Goal: Transaction & Acquisition: Book appointment/travel/reservation

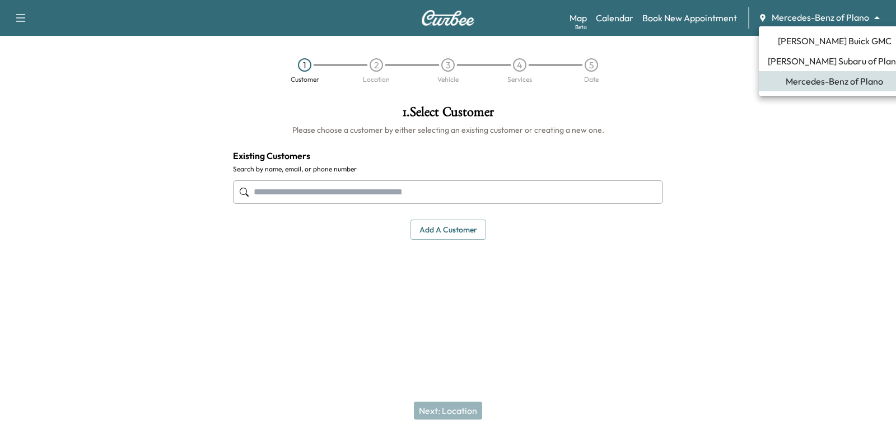
click at [793, 17] on body "Support Log Out Map Beta Calendar Book New Appointment Mercedes-Benz of Plano *…" at bounding box center [448, 216] width 896 height 433
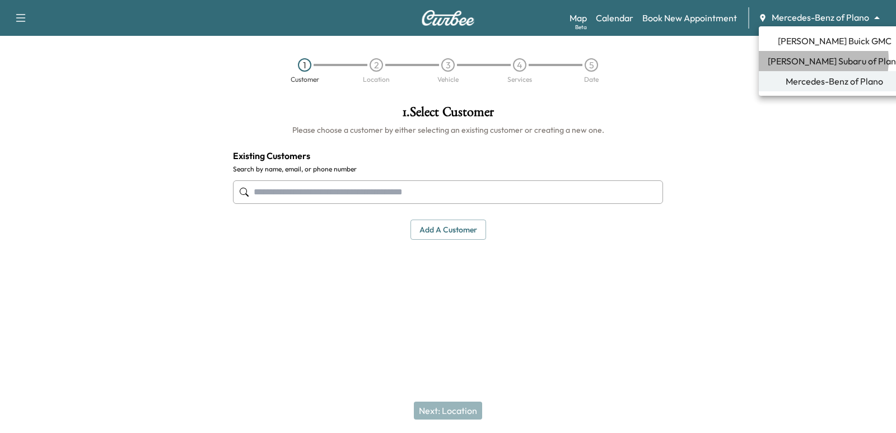
click at [811, 60] on span "[PERSON_NAME] Subaru of Plano" at bounding box center [834, 60] width 133 height 13
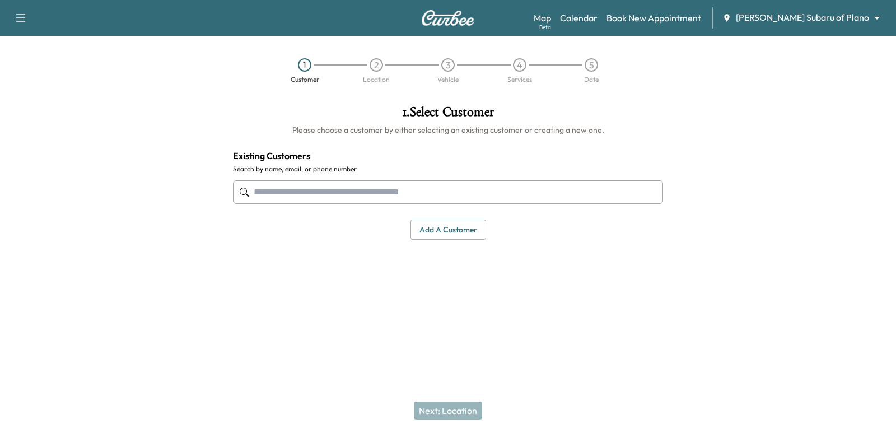
click at [336, 196] on input "text" at bounding box center [448, 192] width 430 height 24
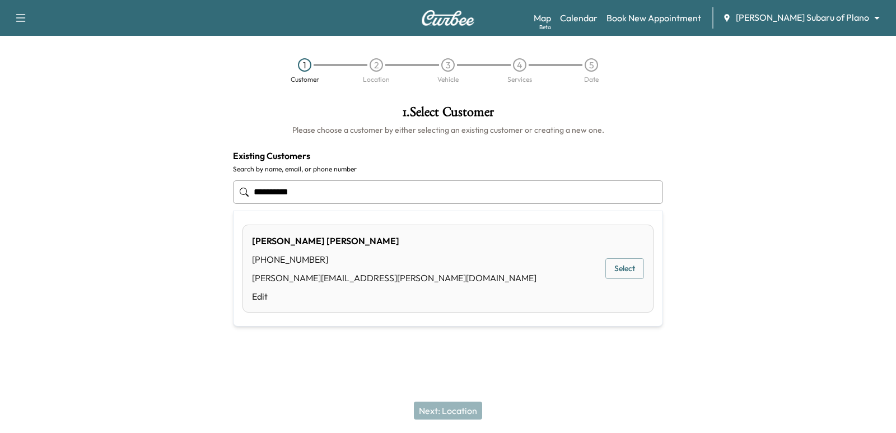
click at [615, 270] on button "Select" at bounding box center [625, 268] width 39 height 21
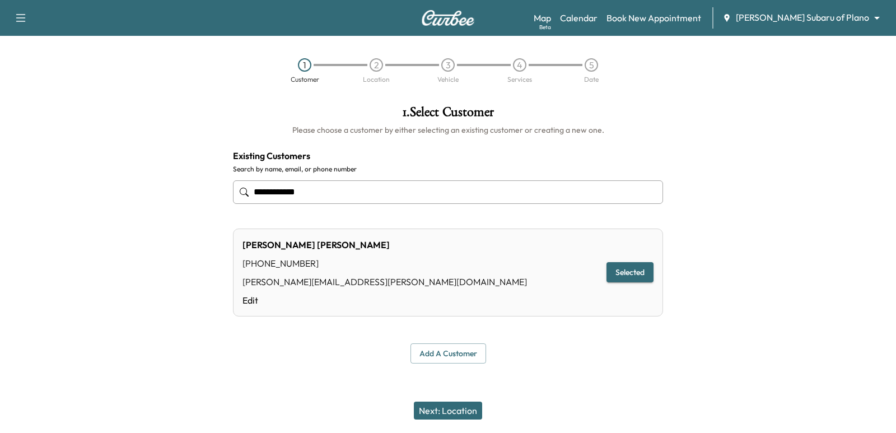
type input "**********"
click at [598, 22] on link "Calendar" at bounding box center [579, 17] width 38 height 13
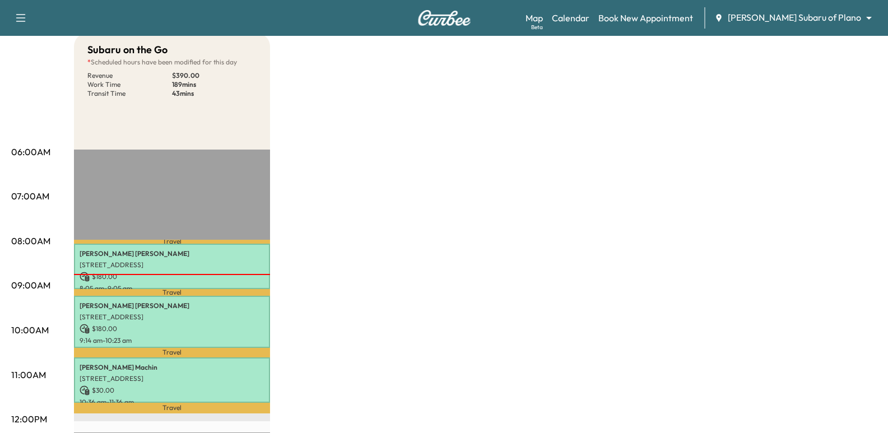
scroll to position [112, 0]
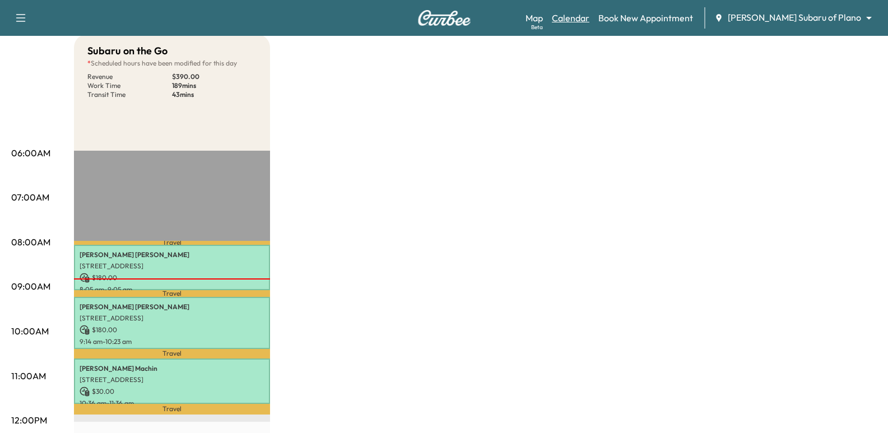
click at [589, 13] on link "Calendar" at bounding box center [571, 17] width 38 height 13
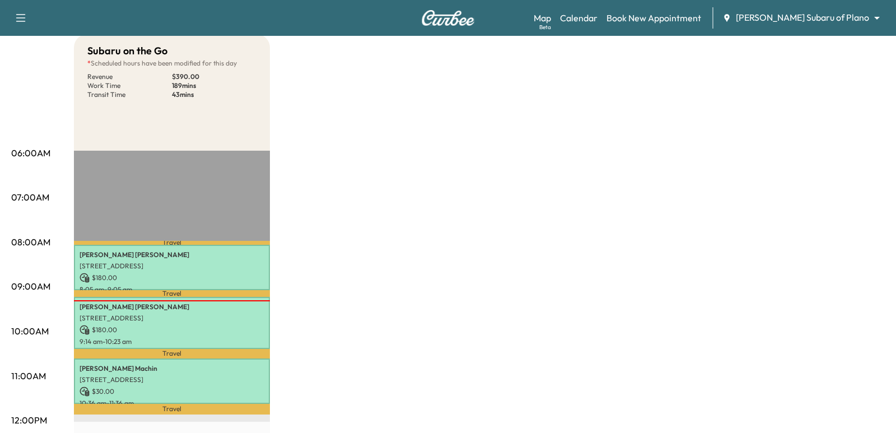
click at [800, 24] on body "Support Log Out Map Beta Calendar Book New Appointment [PERSON_NAME] Subaru of …" at bounding box center [448, 104] width 896 height 433
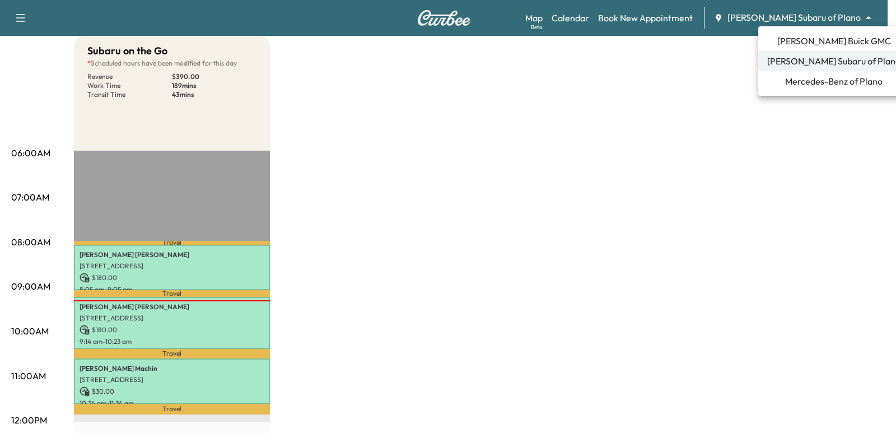
click at [802, 82] on span "Mercedes-Benz of Plano" at bounding box center [833, 81] width 97 height 13
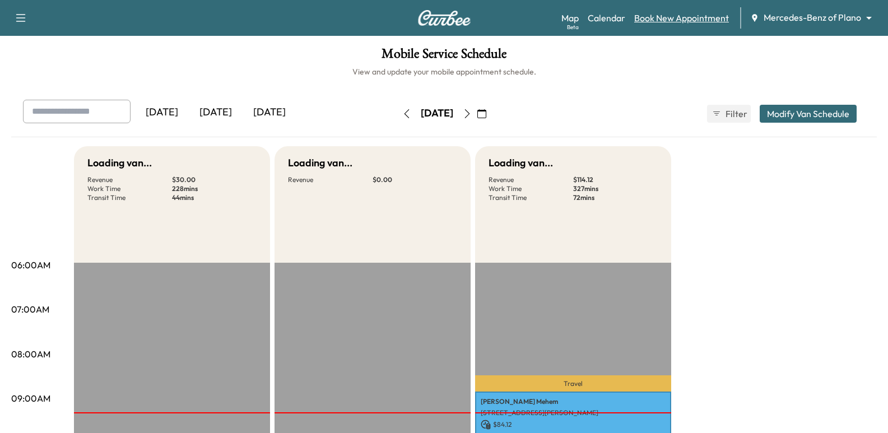
click at [676, 18] on link "Book New Appointment" at bounding box center [681, 17] width 95 height 13
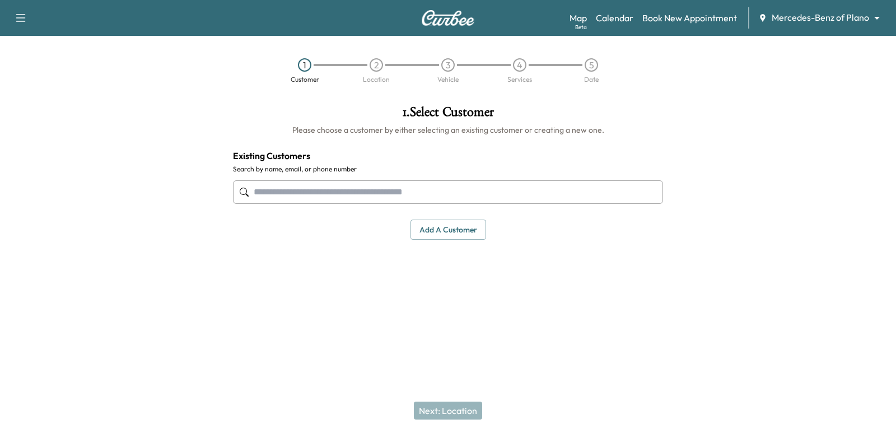
click at [571, 200] on input "text" at bounding box center [448, 192] width 430 height 24
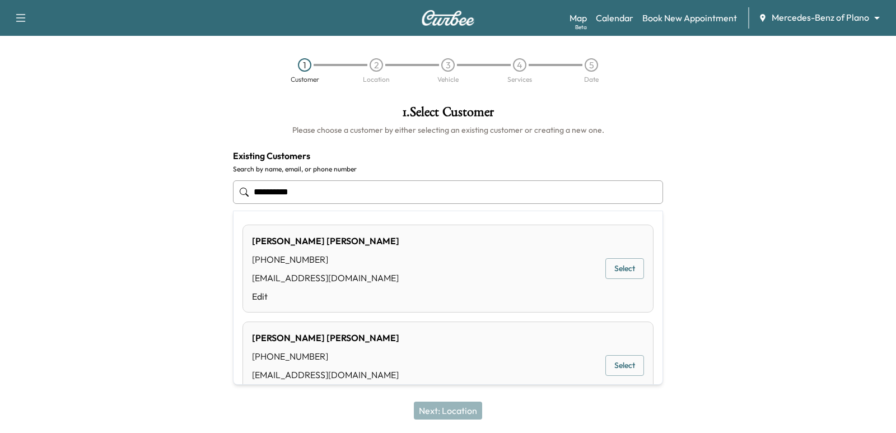
click at [611, 271] on button "Select" at bounding box center [625, 268] width 39 height 21
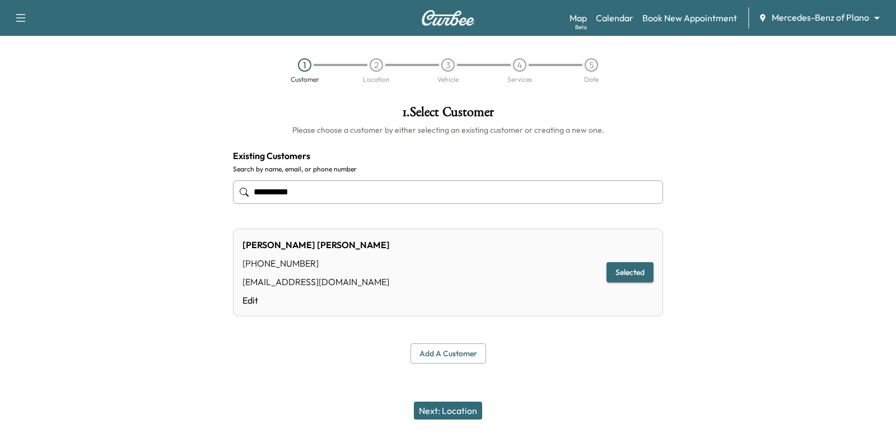
type input "**********"
click at [452, 407] on button "Next: Location" at bounding box center [448, 411] width 68 height 18
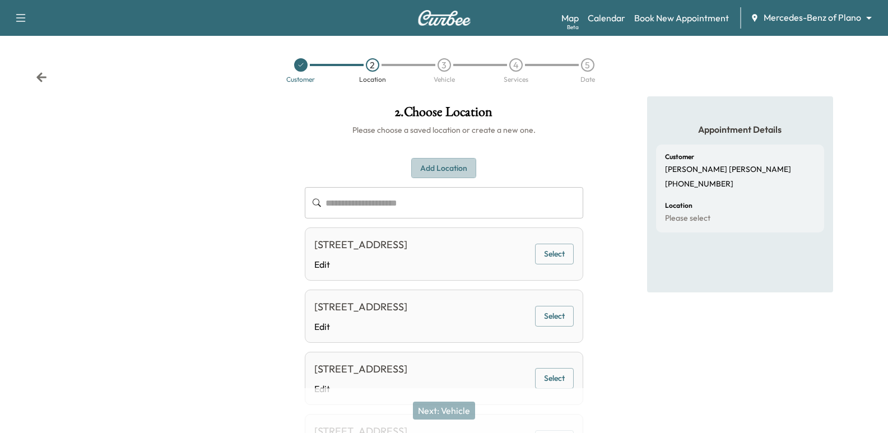
click at [441, 164] on button "Add Location" at bounding box center [443, 168] width 65 height 21
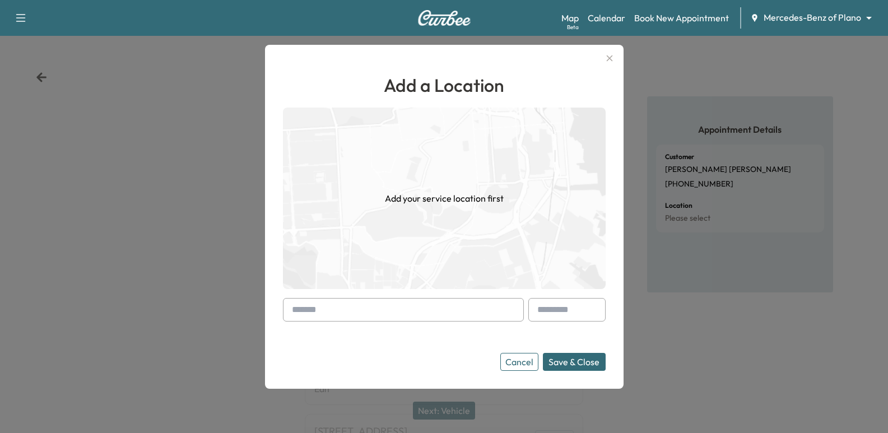
click at [388, 305] on input "text" at bounding box center [403, 310] width 241 height 24
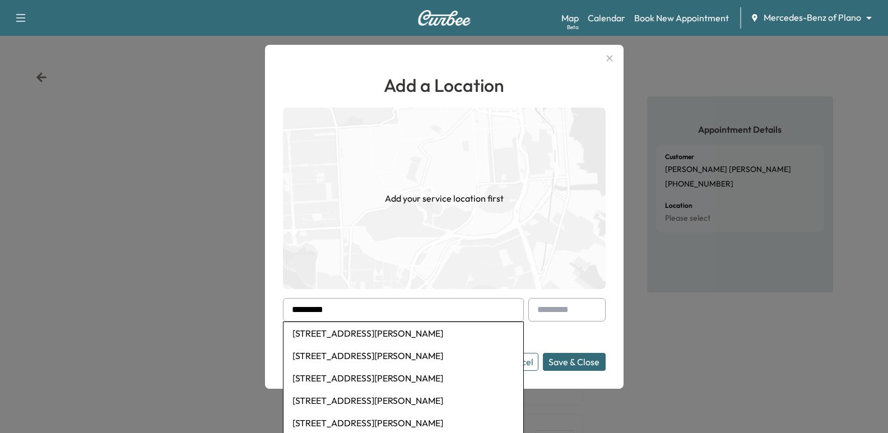
click at [435, 333] on li "[STREET_ADDRESS][PERSON_NAME]" at bounding box center [403, 333] width 240 height 22
type input "**********"
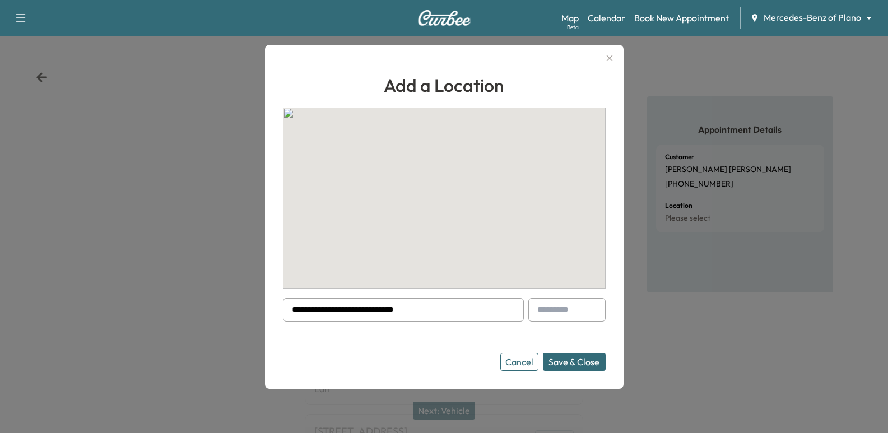
click at [596, 355] on button "Save & Close" at bounding box center [574, 362] width 63 height 18
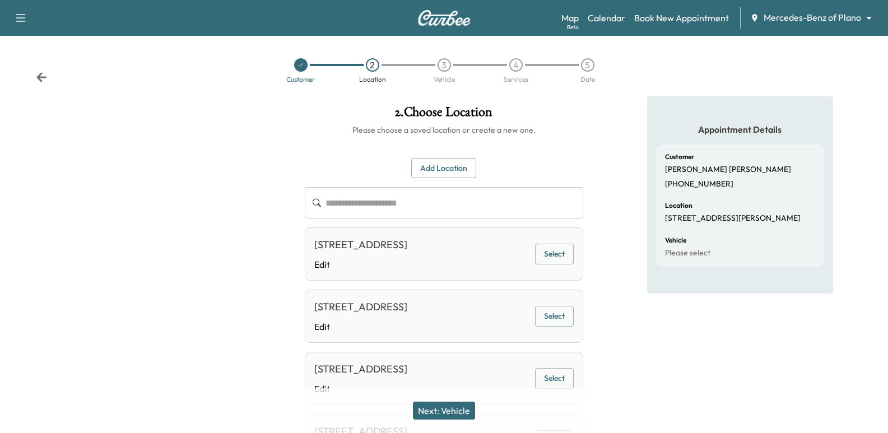
click at [464, 416] on button "Next: Vehicle" at bounding box center [444, 411] width 62 height 18
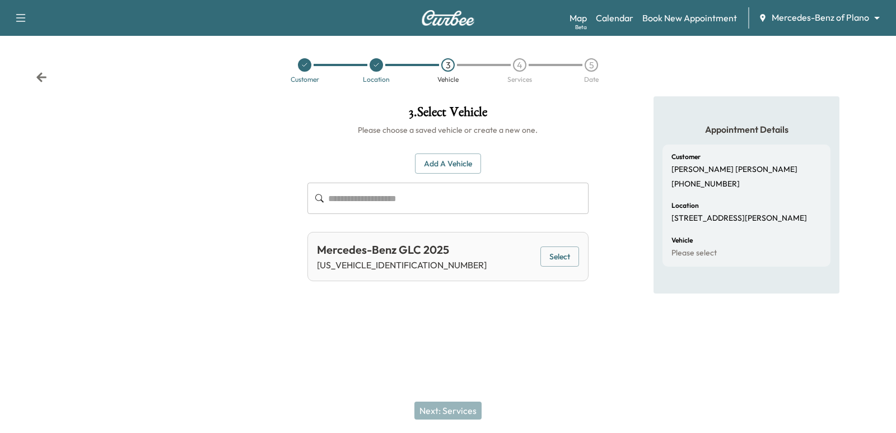
click at [564, 253] on button "Select" at bounding box center [560, 256] width 39 height 21
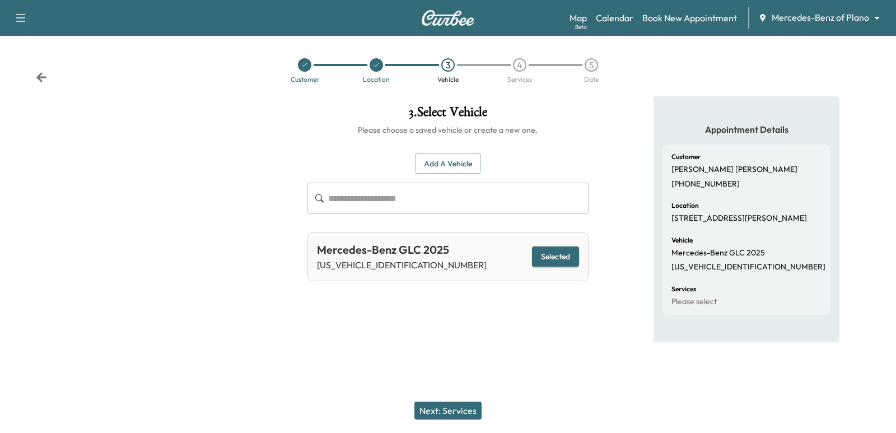
click at [462, 417] on button "Next: Services" at bounding box center [448, 411] width 67 height 18
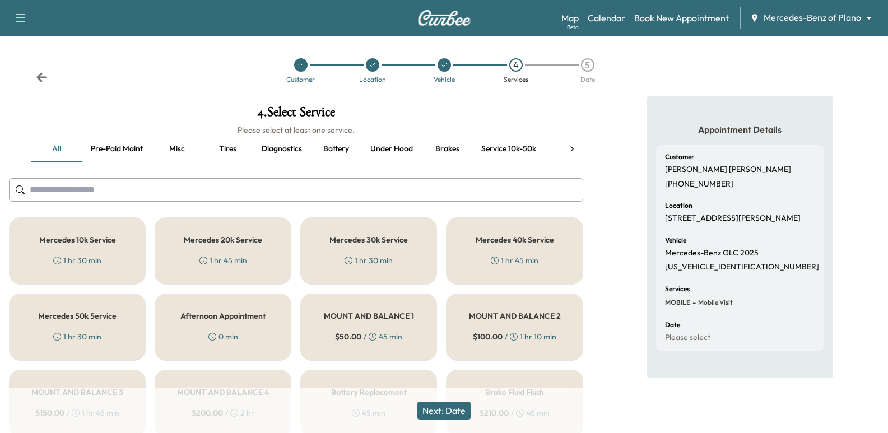
click at [122, 149] on button "Pre-paid maint" at bounding box center [117, 149] width 70 height 27
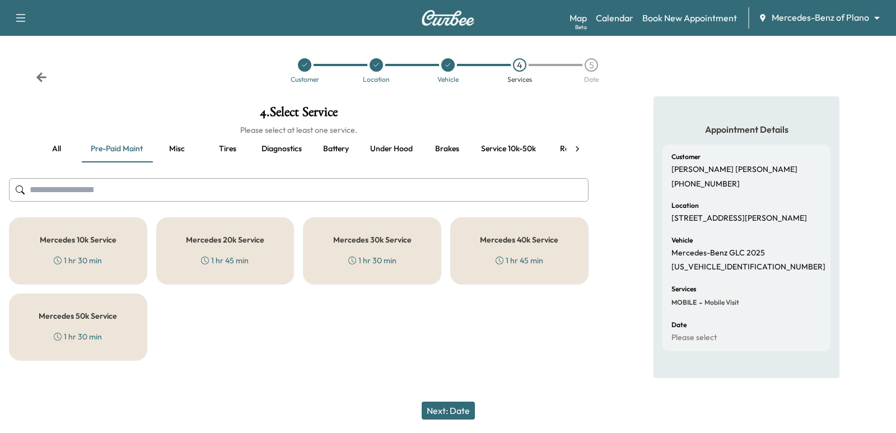
click at [87, 220] on div "Mercedes 10k Service 1 hr 30 min" at bounding box center [78, 250] width 138 height 67
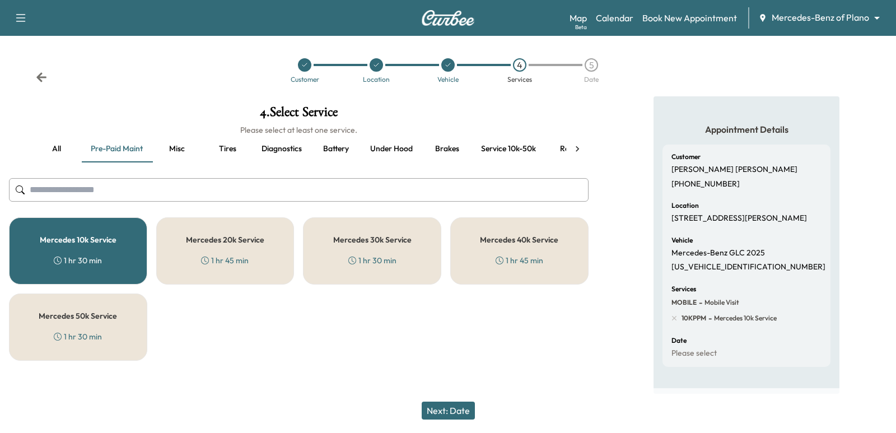
click at [454, 391] on div "Next: Date" at bounding box center [448, 410] width 896 height 45
click at [474, 427] on div "Next: Date" at bounding box center [448, 410] width 896 height 45
click at [465, 408] on button "Next: Date" at bounding box center [448, 411] width 53 height 18
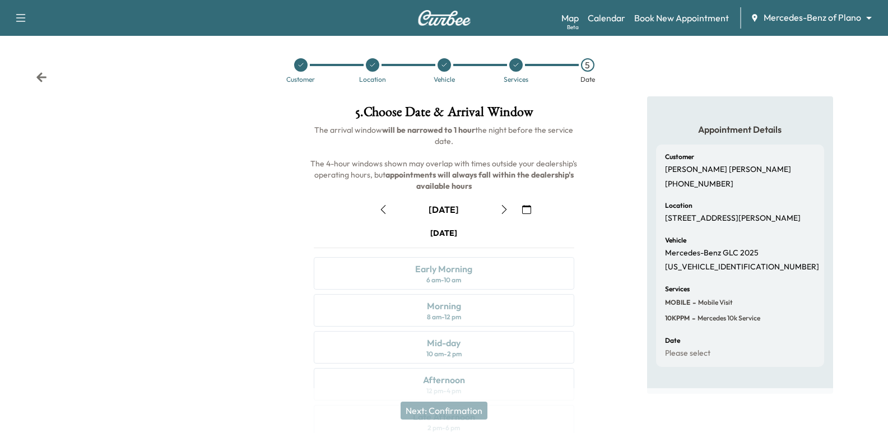
click at [525, 210] on icon "button" at bounding box center [526, 209] width 9 height 9
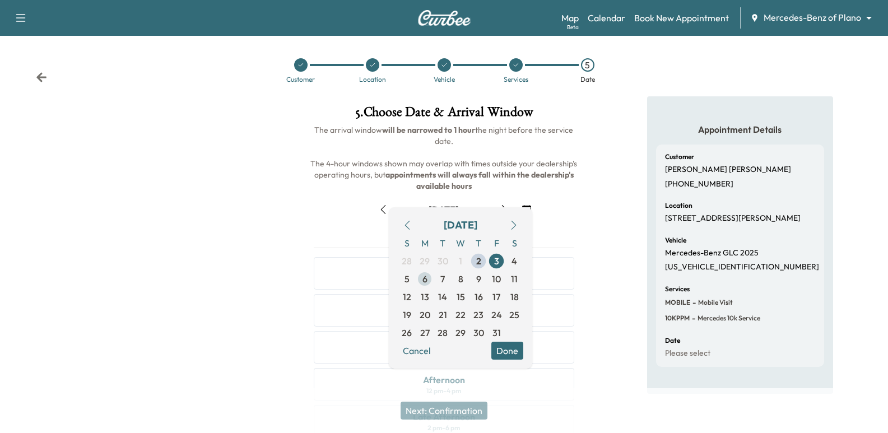
click at [426, 279] on span "6" at bounding box center [424, 278] width 5 height 13
click at [598, 235] on div "Appointment Details Customer [PERSON_NAME] [PHONE_NUMBER] Location [STREET_ADDR…" at bounding box center [740, 310] width 296 height 429
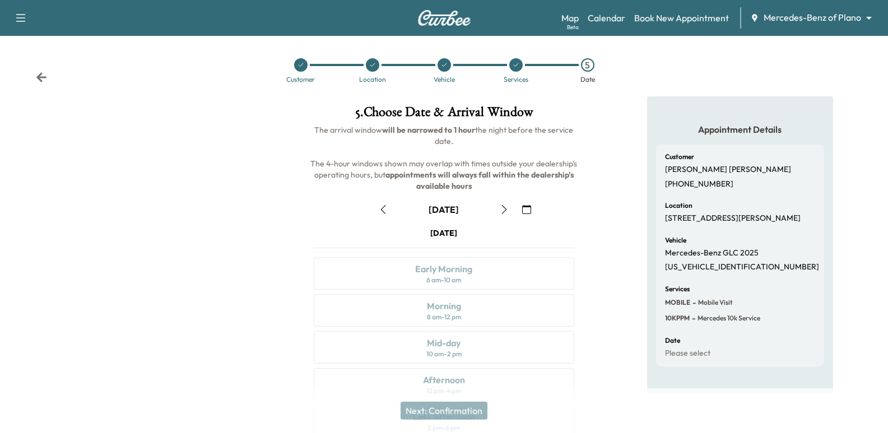
click at [520, 204] on button "button" at bounding box center [526, 210] width 19 height 18
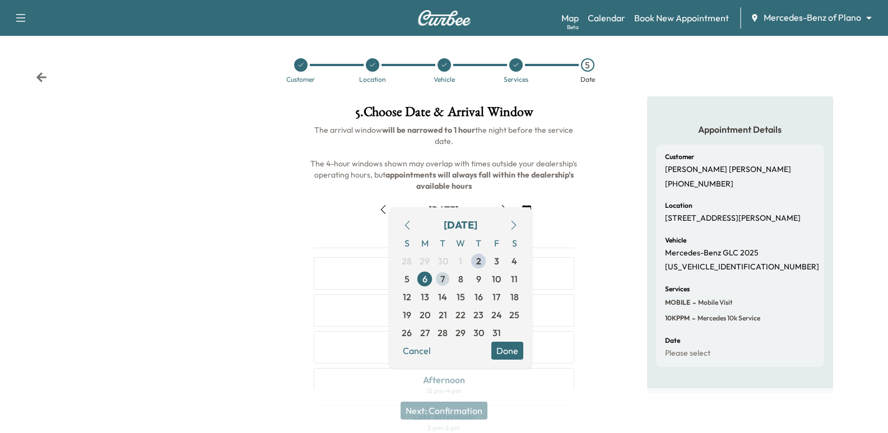
click at [451, 286] on span "7" at bounding box center [443, 279] width 18 height 18
click at [621, 230] on div "Appointment Details Customer [PERSON_NAME] [PHONE_NUMBER] Location [STREET_ADDR…" at bounding box center [740, 310] width 296 height 429
click at [541, 210] on div "[DATE]" at bounding box center [444, 210] width 278 height 18
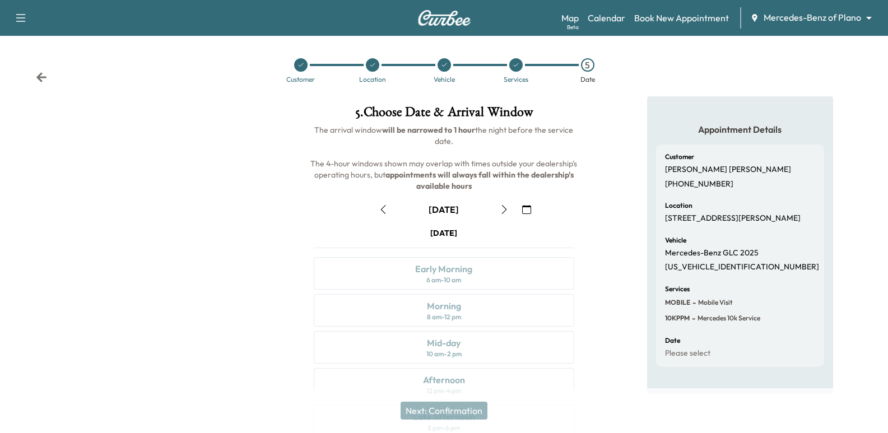
click at [529, 213] on icon "button" at bounding box center [526, 209] width 9 height 9
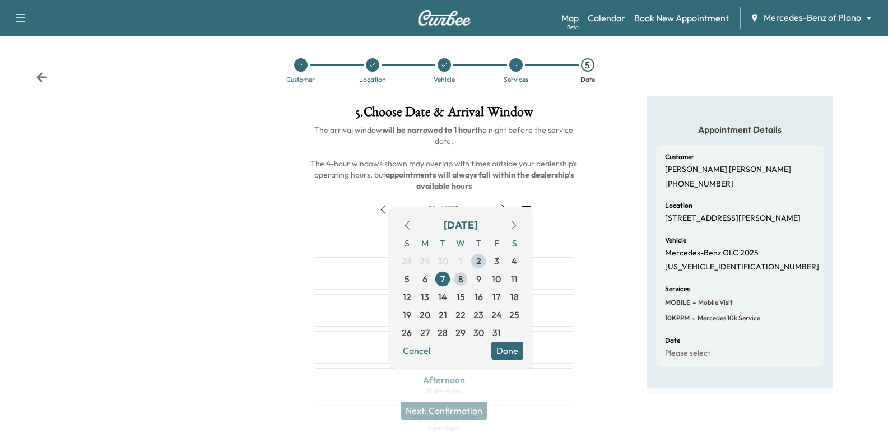
click at [454, 278] on span "8" at bounding box center [461, 279] width 18 height 18
click at [570, 213] on div "[DATE]" at bounding box center [444, 210] width 278 height 18
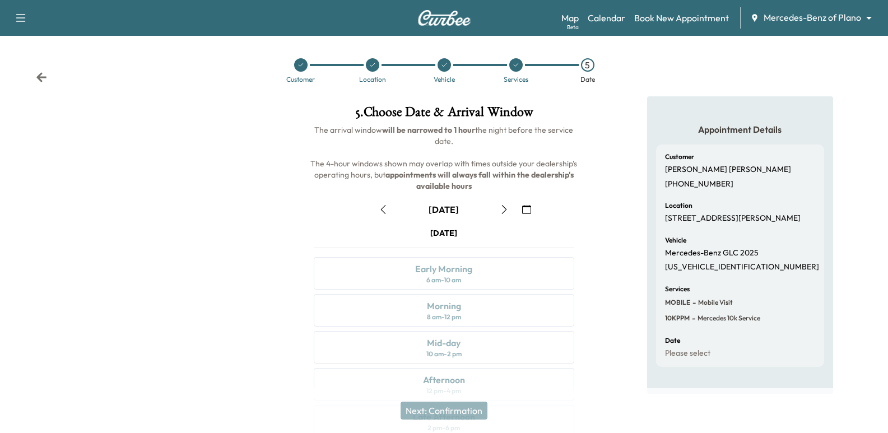
click at [525, 219] on div "October [DATE] S M T W T F S 28 29 30 1 2 3 4 5 6 7 8 9 10 11 12 13 14 15 16 17…" at bounding box center [444, 354] width 278 height 324
click at [527, 212] on icon "button" at bounding box center [526, 209] width 9 height 9
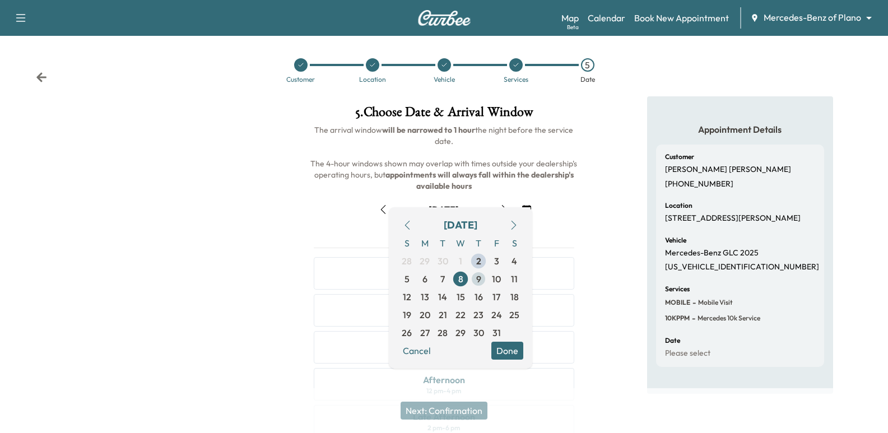
click at [483, 273] on span "9" at bounding box center [478, 279] width 18 height 18
click at [601, 210] on div "Appointment Details Customer [PERSON_NAME] [PHONE_NUMBER] Location [STREET_ADDR…" at bounding box center [740, 310] width 296 height 429
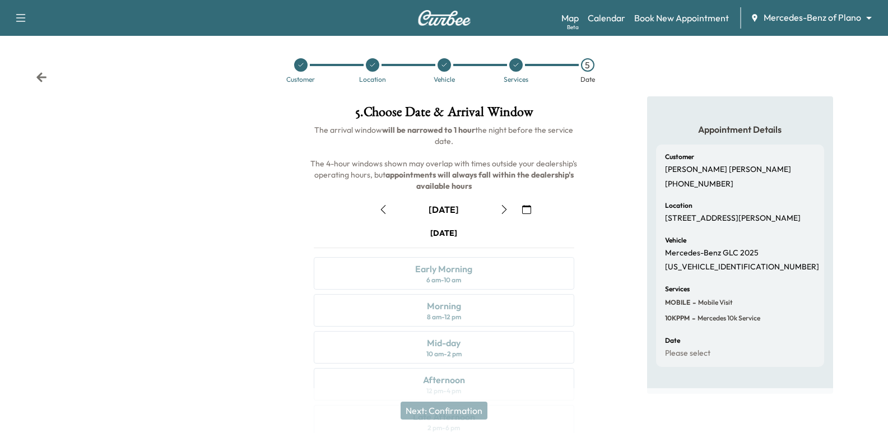
click at [520, 209] on button "button" at bounding box center [526, 210] width 19 height 18
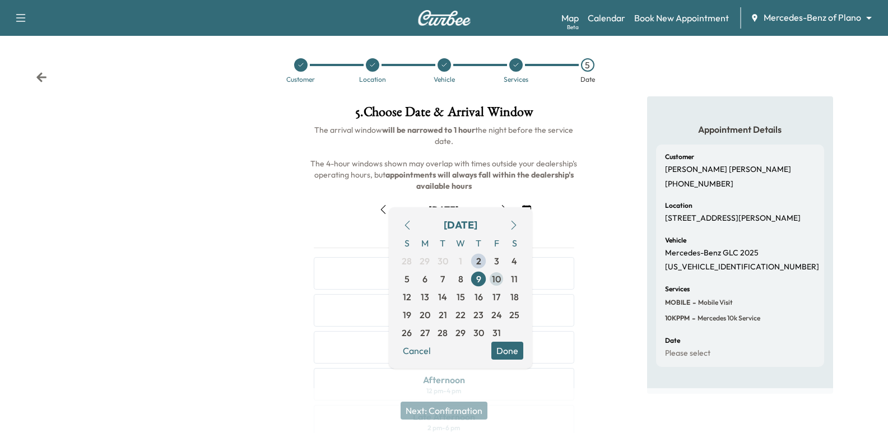
click at [500, 278] on span "10" at bounding box center [496, 278] width 9 height 13
click at [618, 199] on div "Appointment Details Customer [PERSON_NAME] [PHONE_NUMBER] Location [STREET_ADDR…" at bounding box center [740, 244] width 296 height 297
click at [548, 214] on div "[DATE]" at bounding box center [444, 210] width 278 height 18
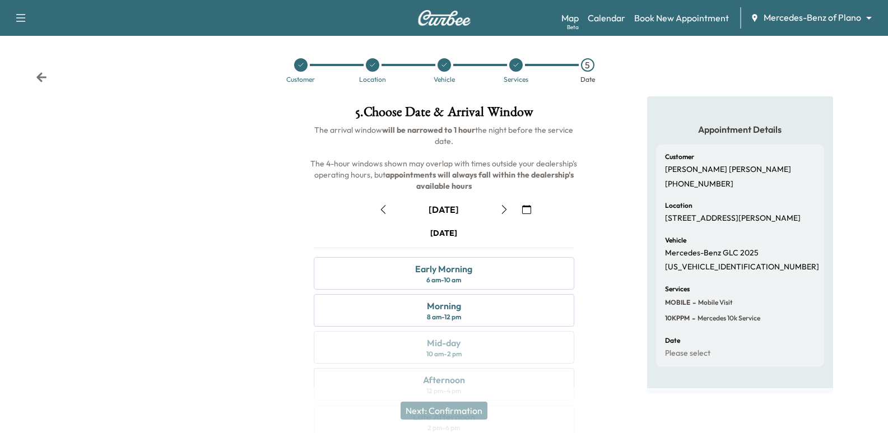
click at [528, 210] on icon "button" at bounding box center [526, 209] width 9 height 9
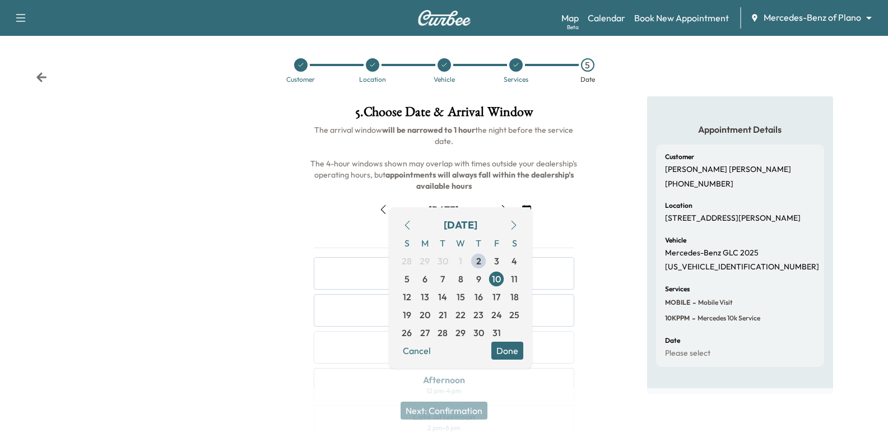
click at [610, 209] on div "Appointment Details Customer [PERSON_NAME] [PHONE_NUMBER] Location [STREET_ADDR…" at bounding box center [740, 310] width 296 height 429
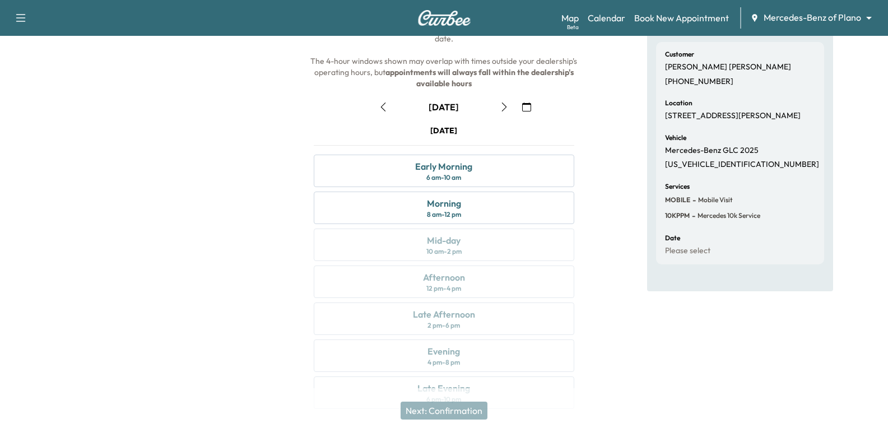
scroll to position [112, 0]
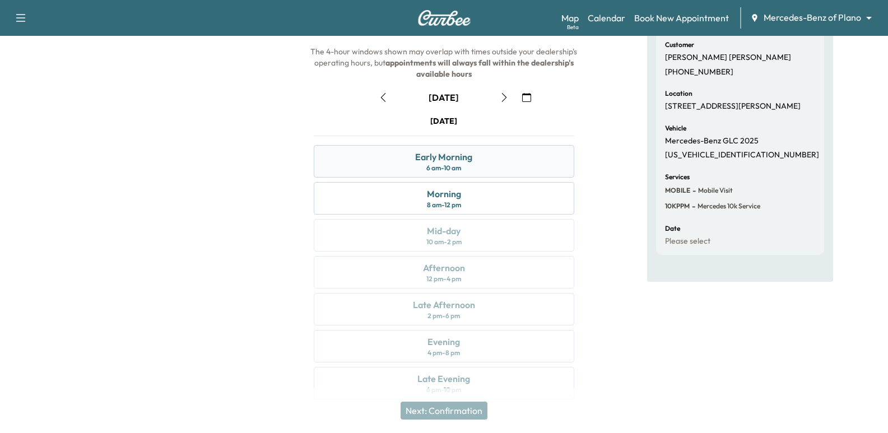
click at [487, 166] on div "Early Morning 6 am - 10 am" at bounding box center [444, 161] width 260 height 32
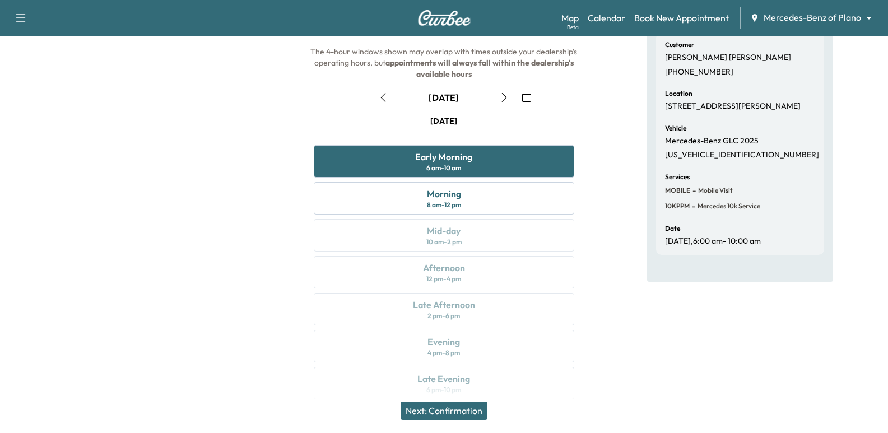
click at [620, 129] on div "Appointment Details Customer [PERSON_NAME] [PHONE_NUMBER] Location [STREET_ADDR…" at bounding box center [740, 198] width 296 height 429
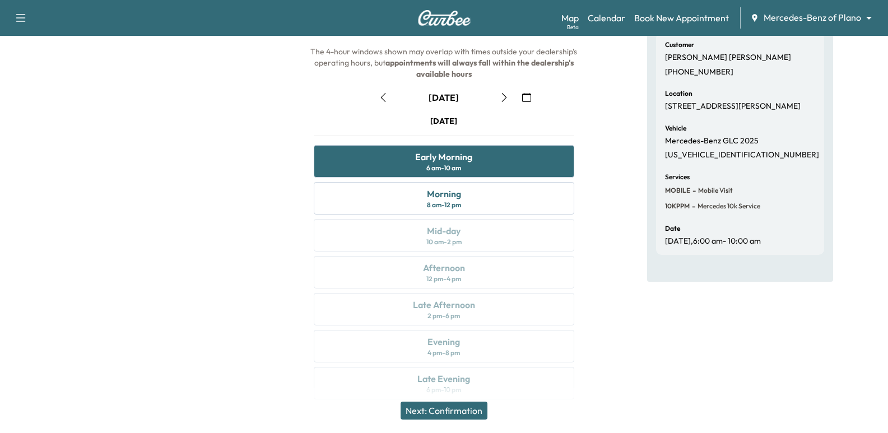
click at [434, 418] on button "Next: Confirmation" at bounding box center [444, 411] width 87 height 18
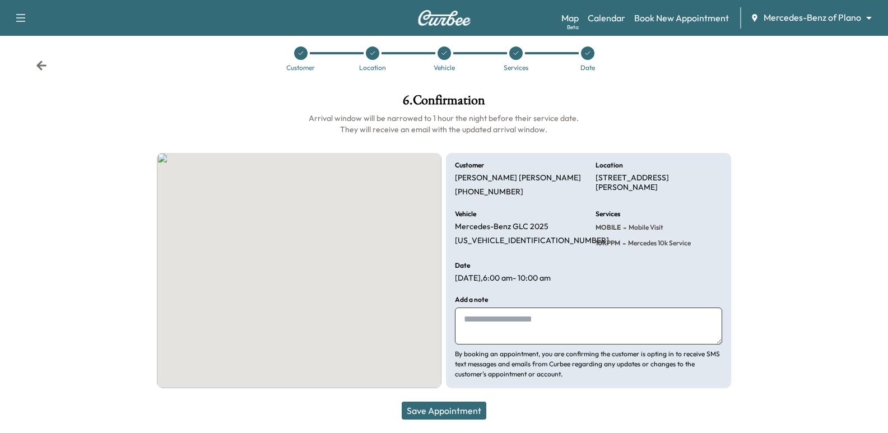
scroll to position [12, 0]
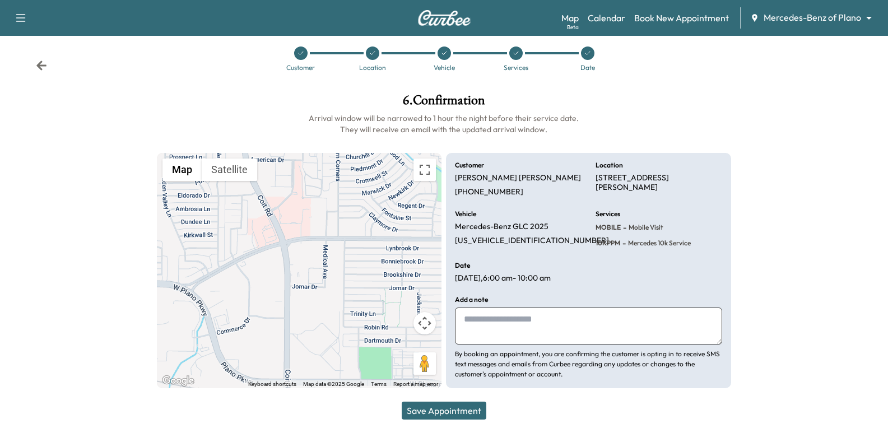
click at [576, 328] on textarea at bounding box center [588, 326] width 267 height 37
click at [596, 274] on div "Customer [PERSON_NAME] [PHONE_NUMBER] Location [STREET_ADDRESS][PERSON_NAME] Ve…" at bounding box center [588, 271] width 285 height 236
click at [490, 192] on p "[PHONE_NUMBER]" at bounding box center [489, 192] width 68 height 10
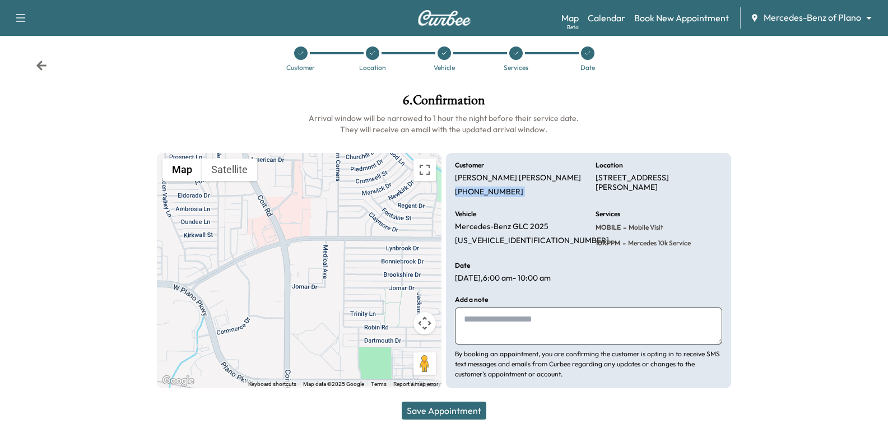
copy p "[PHONE_NUMBER]"
click at [466, 418] on button "Save Appointment" at bounding box center [444, 411] width 85 height 18
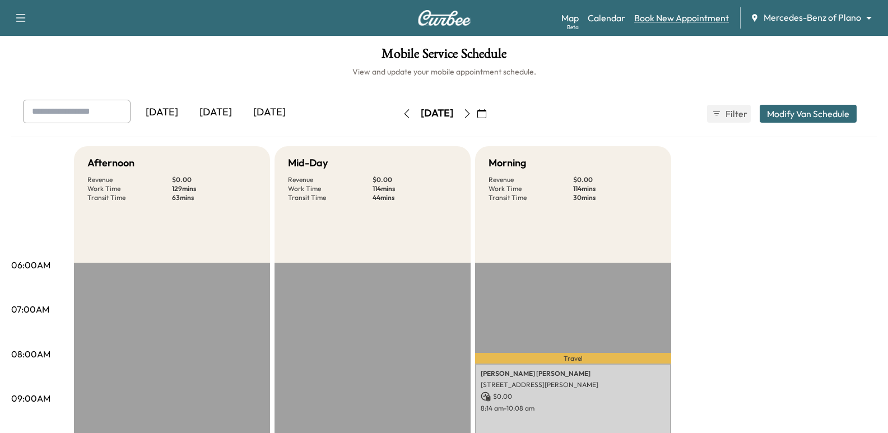
click at [701, 19] on link "Book New Appointment" at bounding box center [681, 17] width 95 height 13
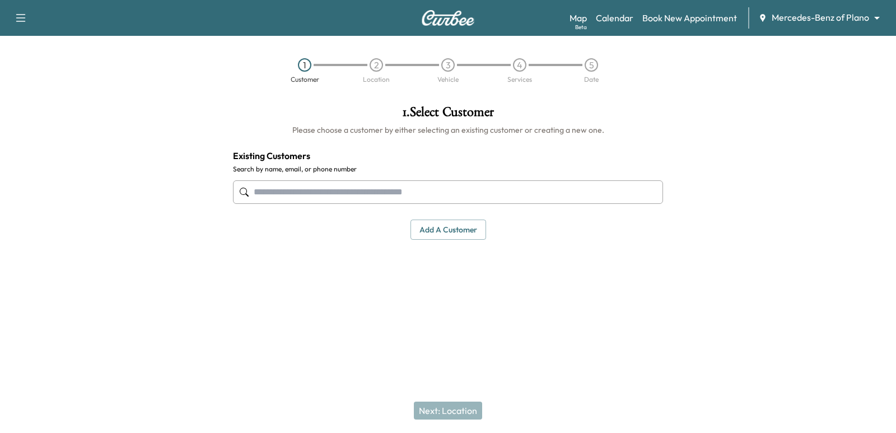
click at [532, 201] on input "text" at bounding box center [448, 192] width 430 height 24
click at [460, 231] on button "Add a customer" at bounding box center [449, 230] width 76 height 21
click at [460, 231] on input "text" at bounding box center [529, 222] width 159 height 24
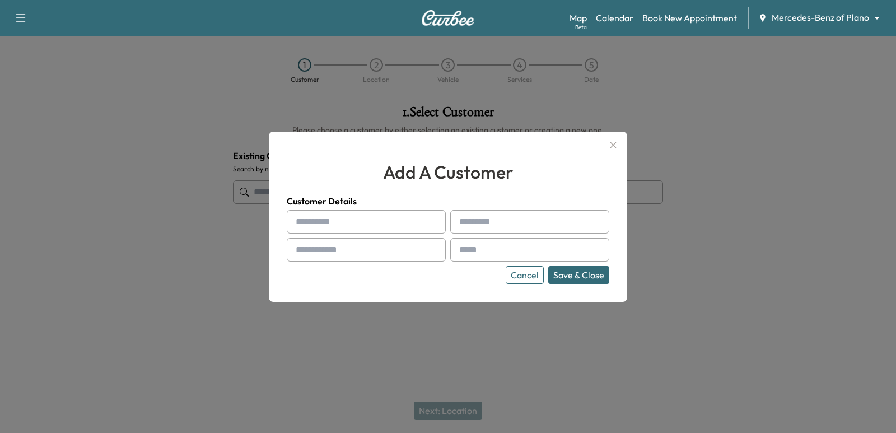
click at [467, 346] on div at bounding box center [448, 216] width 896 height 433
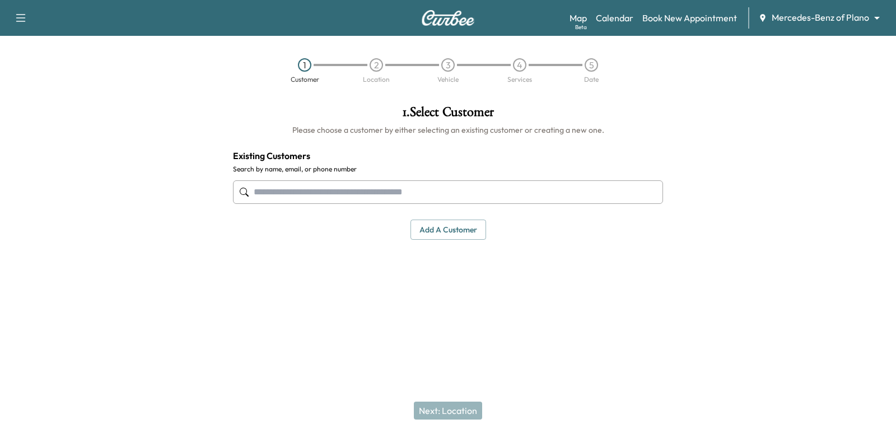
click at [458, 174] on div at bounding box center [448, 192] width 430 height 37
click at [461, 176] on div at bounding box center [448, 192] width 430 height 37
paste input "**********"
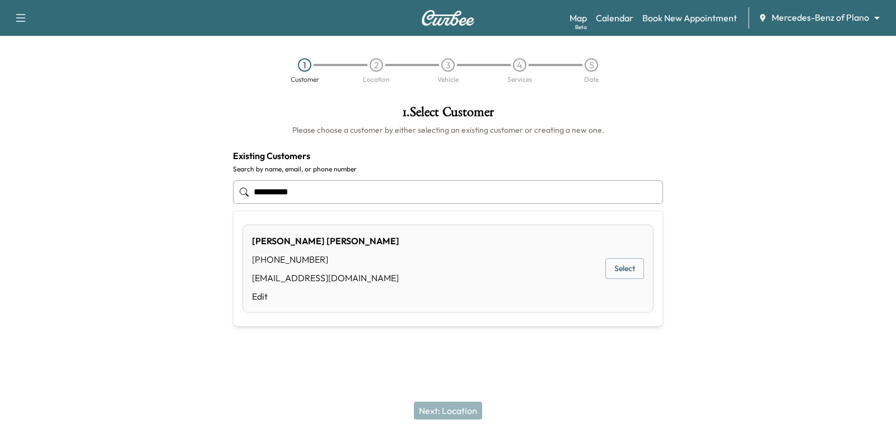
click at [620, 261] on button "Select" at bounding box center [625, 268] width 39 height 21
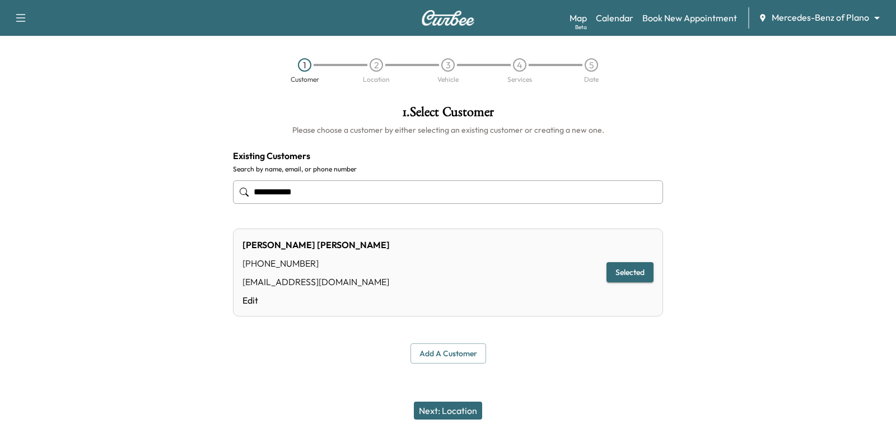
type input "**********"
click at [420, 415] on button "Next: Location" at bounding box center [448, 411] width 68 height 18
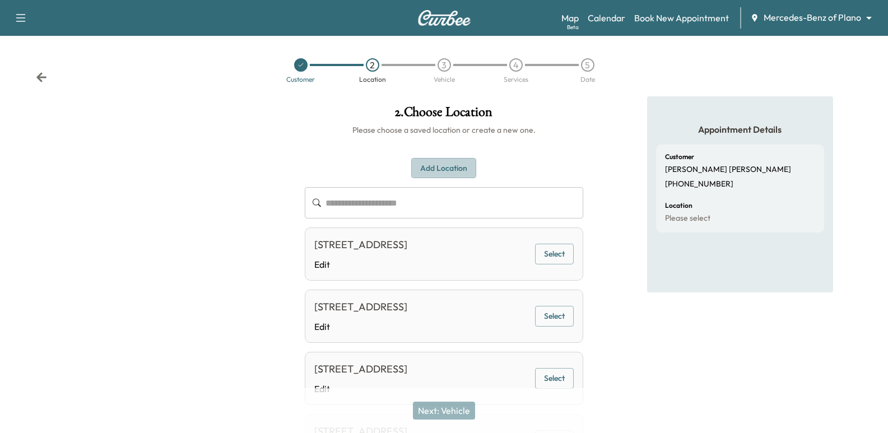
click at [429, 167] on button "Add Location" at bounding box center [443, 168] width 65 height 21
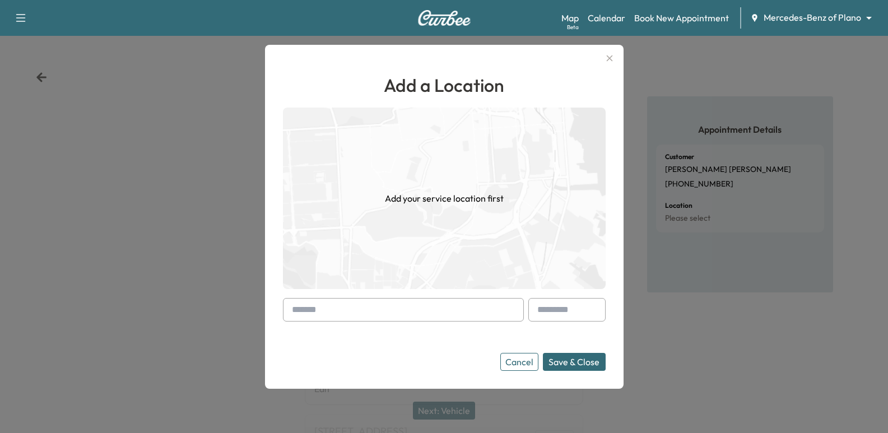
click at [356, 318] on input "text" at bounding box center [403, 310] width 241 height 24
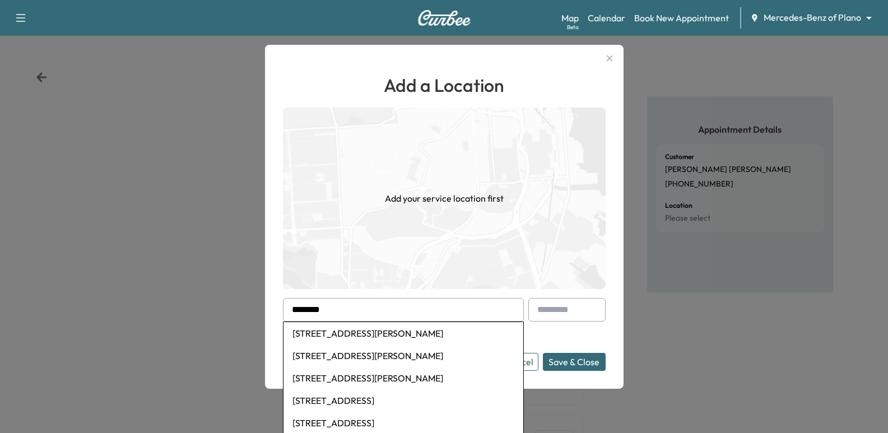
click at [419, 331] on li "[STREET_ADDRESS][PERSON_NAME]" at bounding box center [403, 333] width 240 height 22
type input "**********"
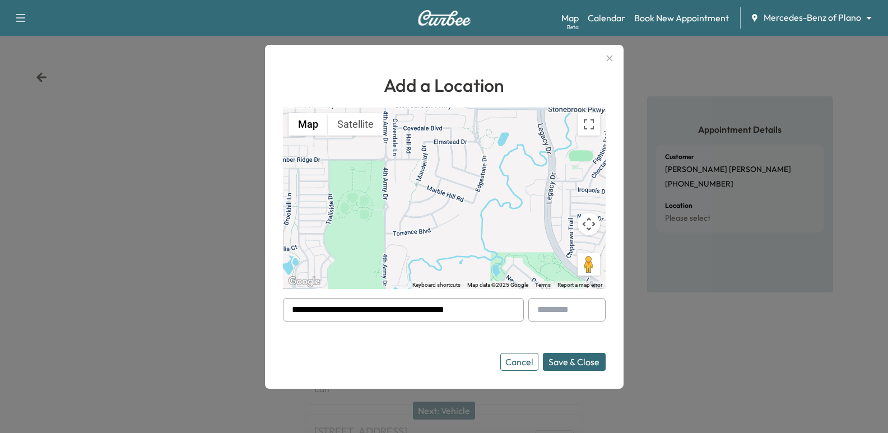
click at [583, 366] on button "Save & Close" at bounding box center [574, 362] width 63 height 18
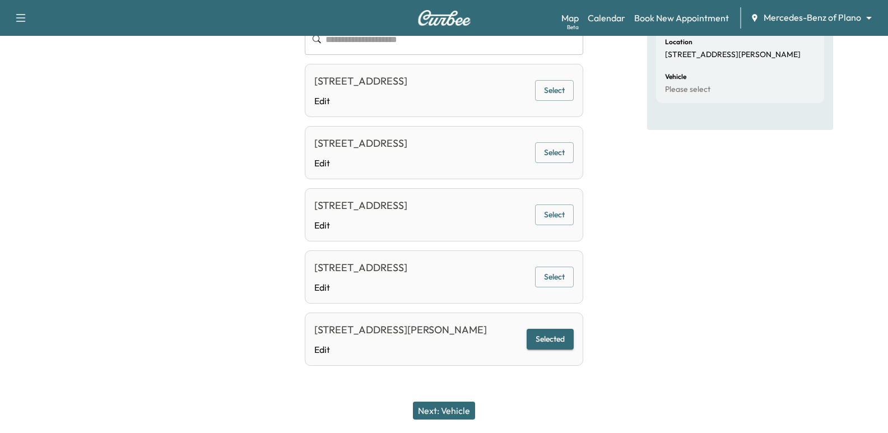
scroll to position [179, 0]
click at [459, 417] on button "Next: Vehicle" at bounding box center [444, 411] width 62 height 18
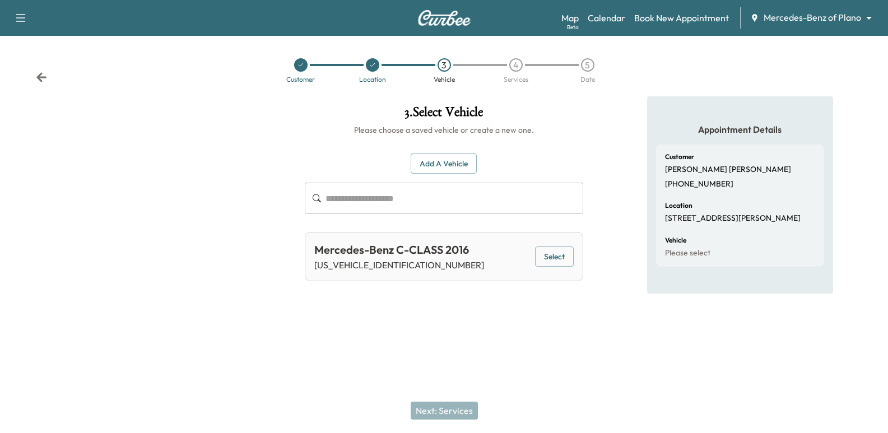
scroll to position [0, 0]
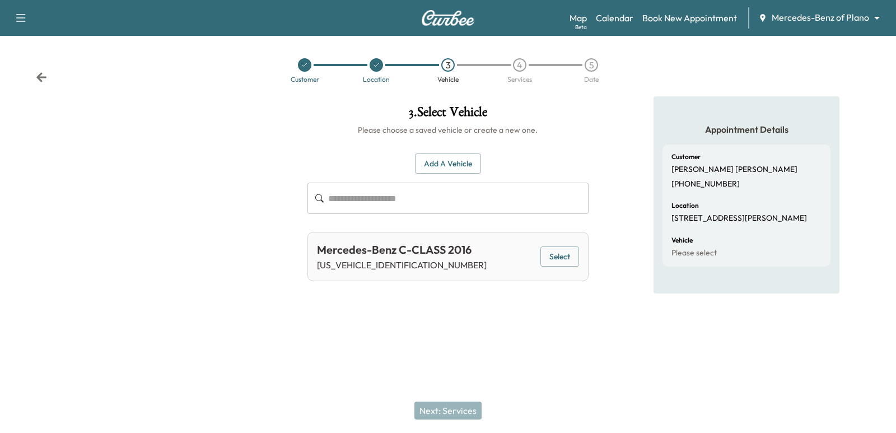
click at [457, 166] on button "Add a Vehicle" at bounding box center [448, 164] width 66 height 21
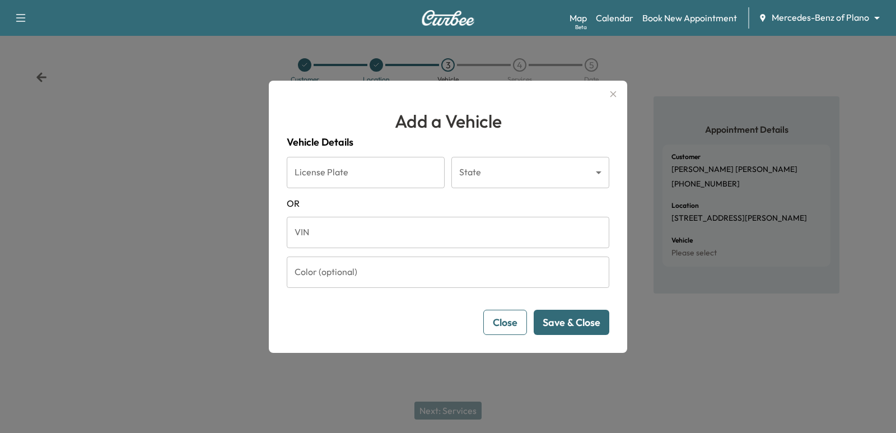
click at [398, 230] on input "VIN" at bounding box center [448, 232] width 323 height 31
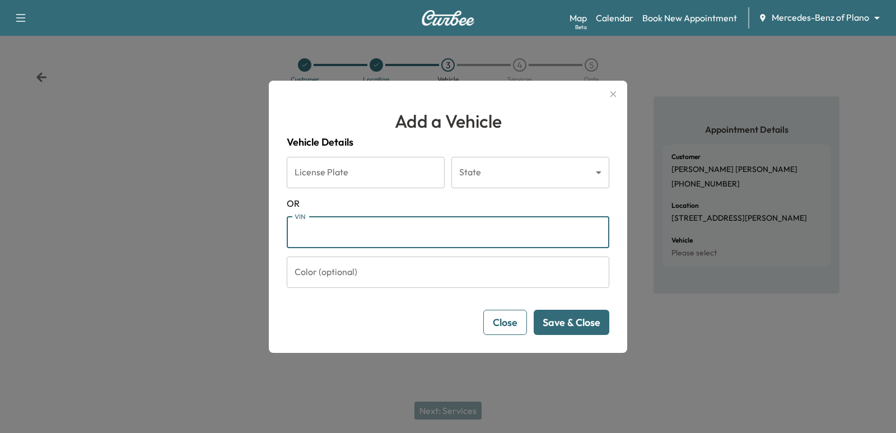
paste input "**********"
type input "**********"
click at [581, 312] on button "Save & Close" at bounding box center [572, 322] width 76 height 25
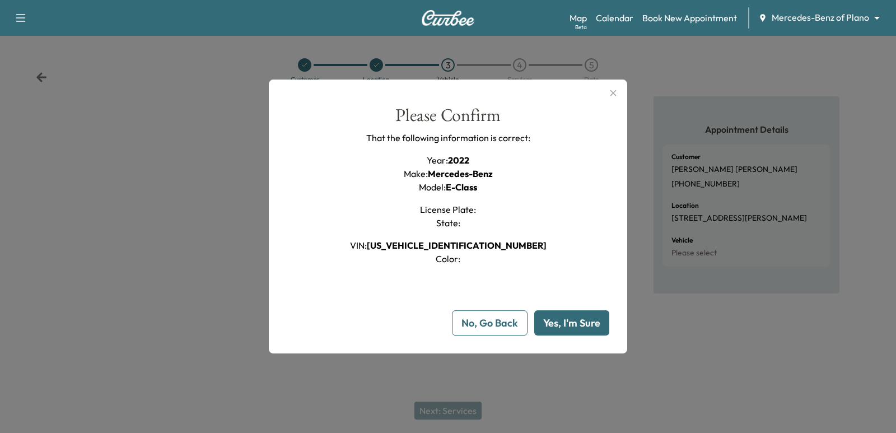
click at [573, 331] on button "Yes, I'm Sure" at bounding box center [571, 322] width 75 height 25
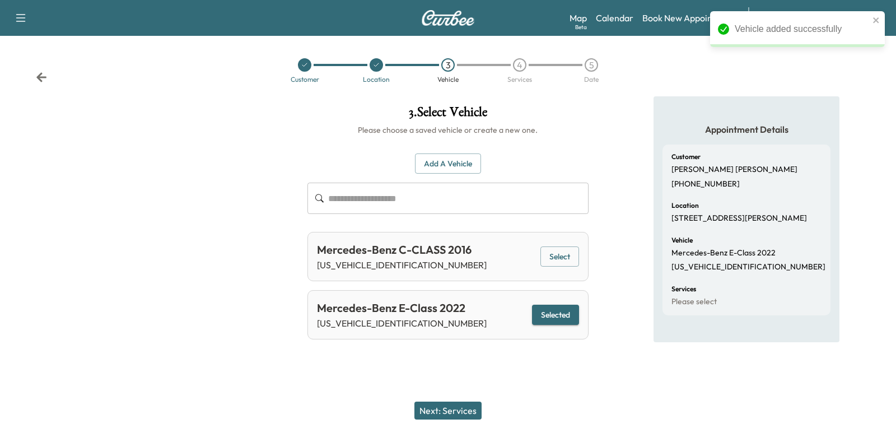
click at [459, 414] on button "Next: Services" at bounding box center [448, 411] width 67 height 18
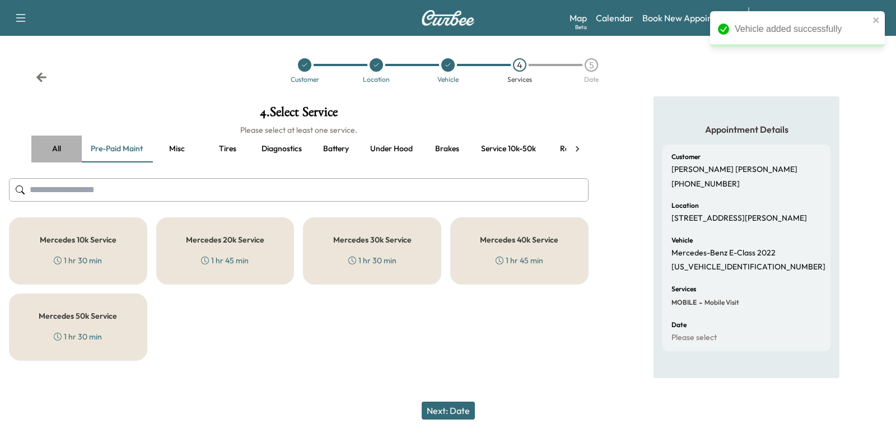
click at [64, 154] on button "all" at bounding box center [56, 149] width 50 height 27
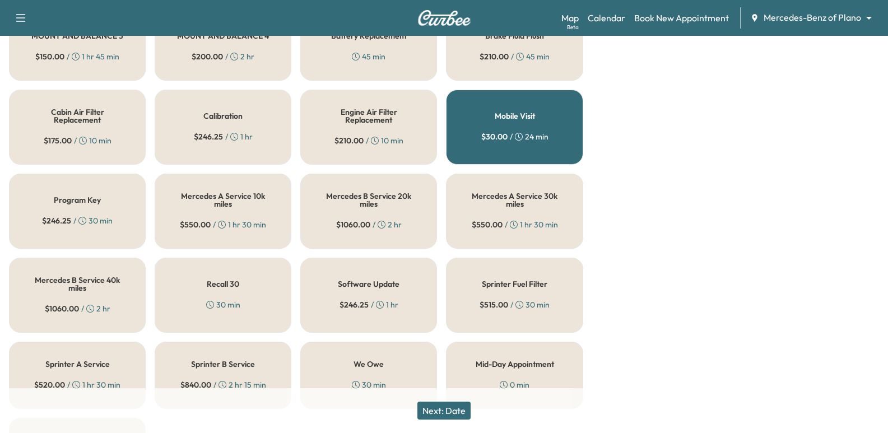
scroll to position [341, 0]
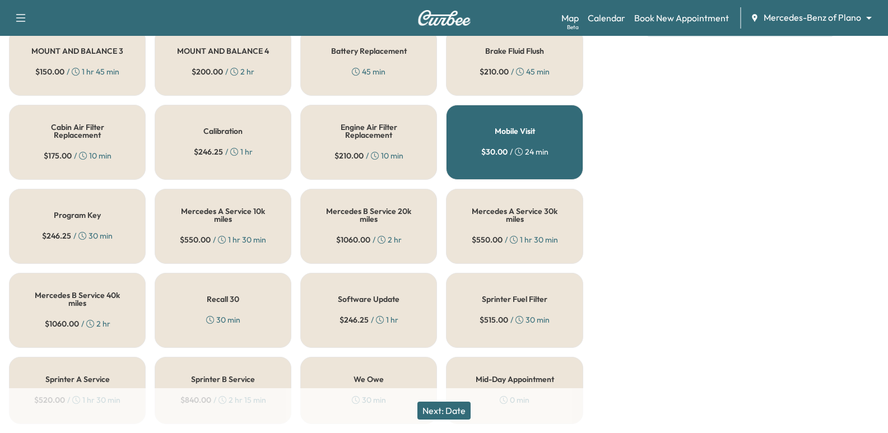
click at [552, 224] on div "Mercedes A Service 30k miles $ 550.00 / 1 hr 30 min" at bounding box center [514, 226] width 137 height 75
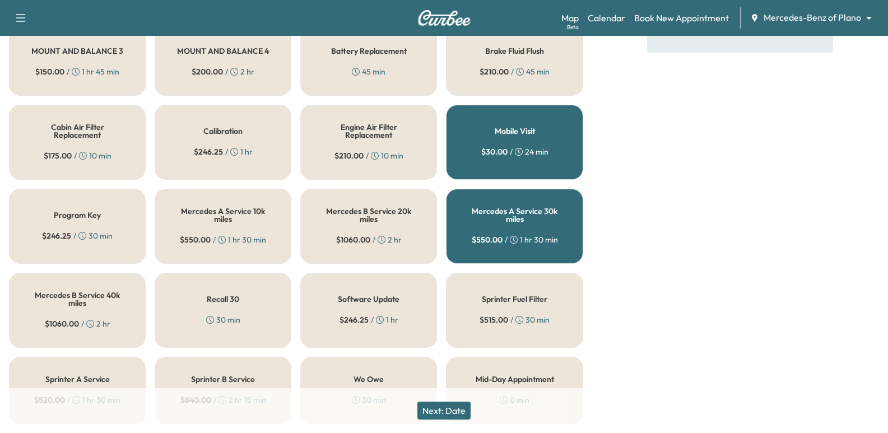
click at [459, 405] on button "Next: Date" at bounding box center [443, 411] width 53 height 18
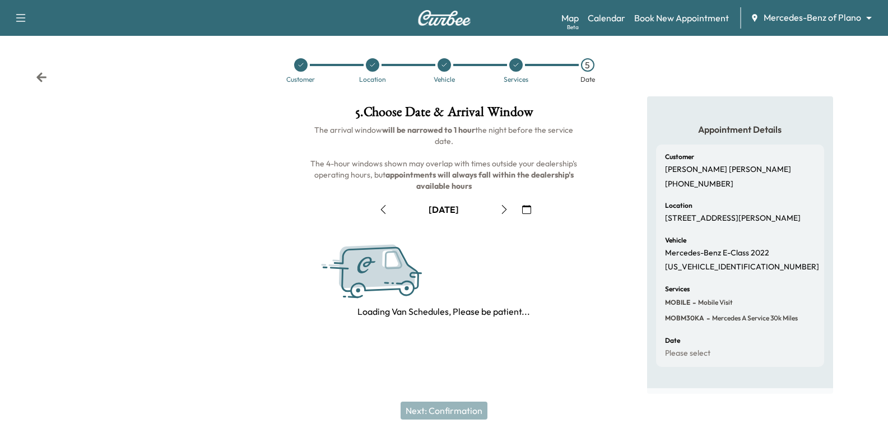
scroll to position [128, 0]
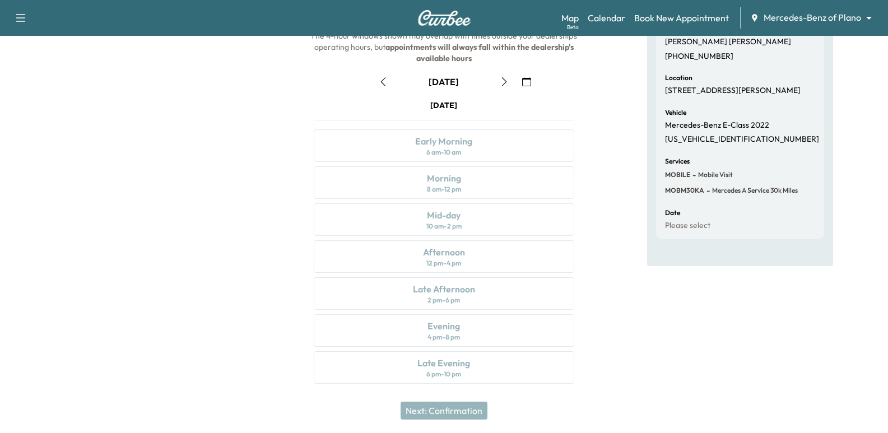
click at [524, 83] on icon "button" at bounding box center [526, 81] width 9 height 9
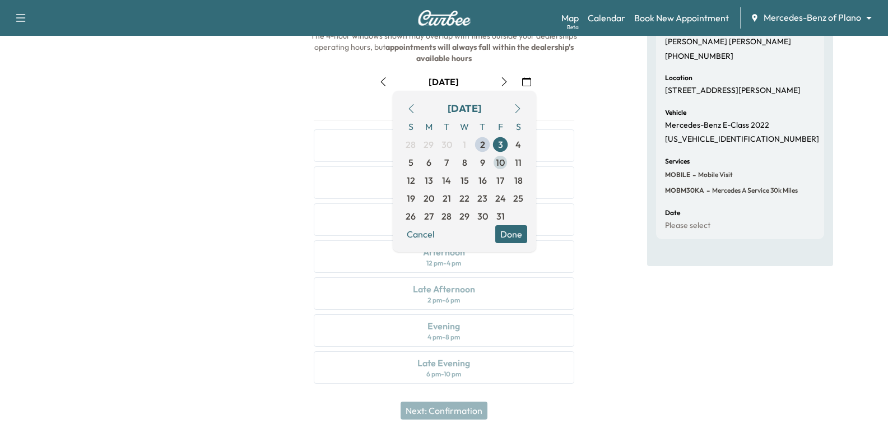
click at [500, 157] on span "10" at bounding box center [500, 162] width 9 height 13
click at [625, 189] on div "Appointment Details Customer [PERSON_NAME] [PHONE_NUMBER] Location [STREET_ADDR…" at bounding box center [740, 183] width 296 height 429
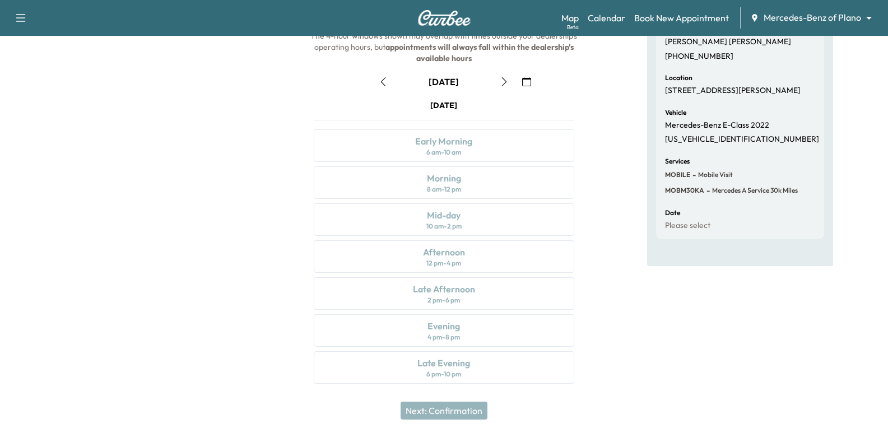
click at [533, 82] on button "button" at bounding box center [526, 82] width 19 height 18
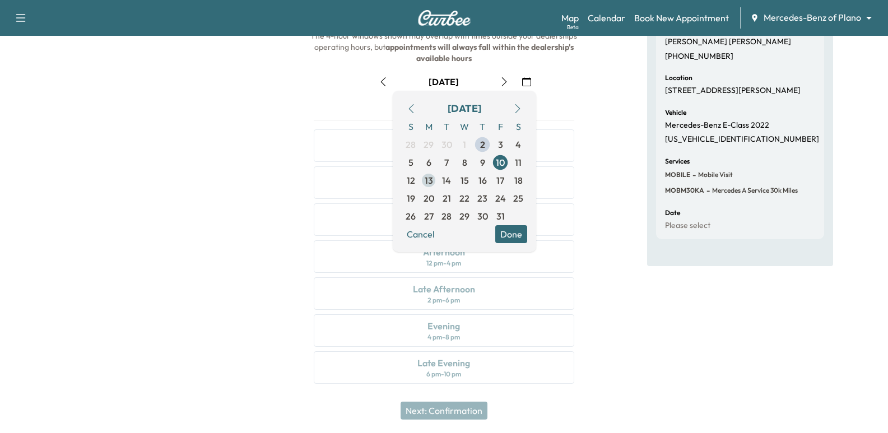
click at [436, 184] on span "13" at bounding box center [429, 180] width 18 height 18
click at [626, 164] on div "Appointment Details Customer [PERSON_NAME] [PHONE_NUMBER] Location [STREET_ADDR…" at bounding box center [740, 183] width 296 height 429
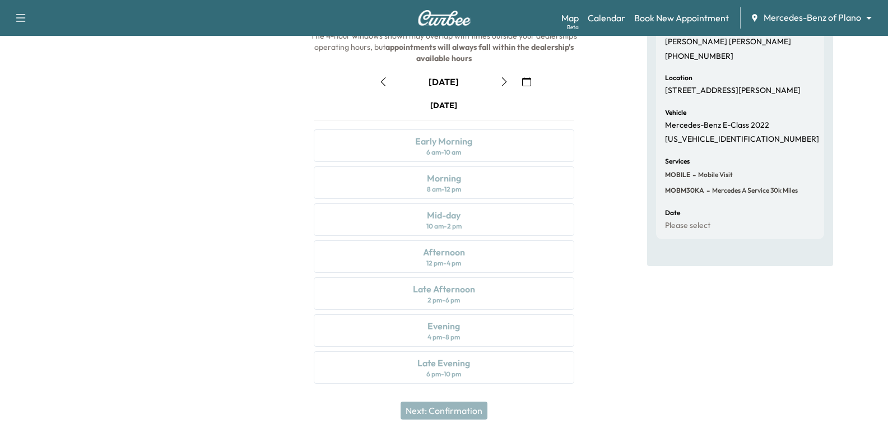
click at [517, 83] on div "[DATE]" at bounding box center [444, 82] width 278 height 18
click at [519, 82] on button "button" at bounding box center [526, 82] width 19 height 18
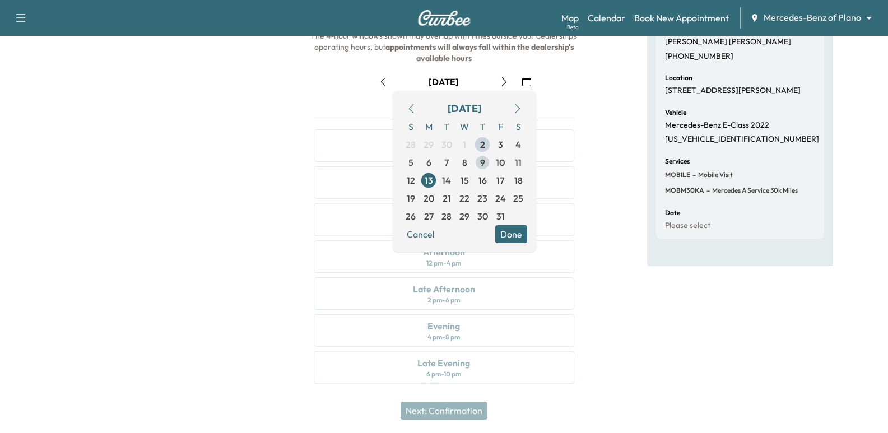
click at [480, 165] on span "9" at bounding box center [482, 162] width 5 height 13
click at [644, 152] on div "Appointment Details Customer [PERSON_NAME] [PHONE_NUMBER] Location [STREET_ADDR…" at bounding box center [740, 183] width 296 height 429
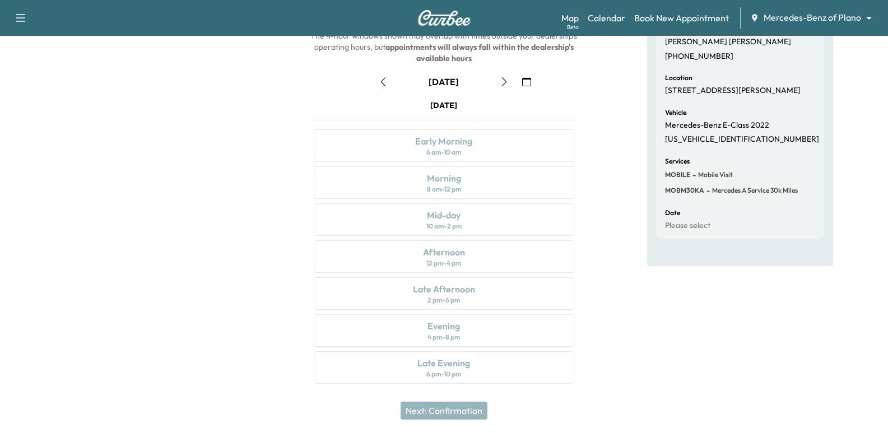
click at [532, 81] on button "button" at bounding box center [526, 82] width 19 height 18
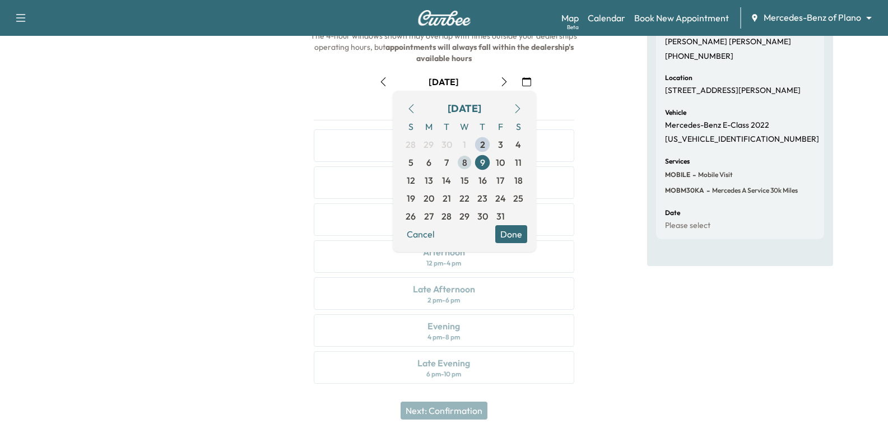
click at [467, 159] on span "8" at bounding box center [464, 162] width 5 height 13
click at [615, 137] on div "Appointment Details Customer [PERSON_NAME] [PHONE_NUMBER] Location [STREET_ADDR…" at bounding box center [740, 183] width 296 height 429
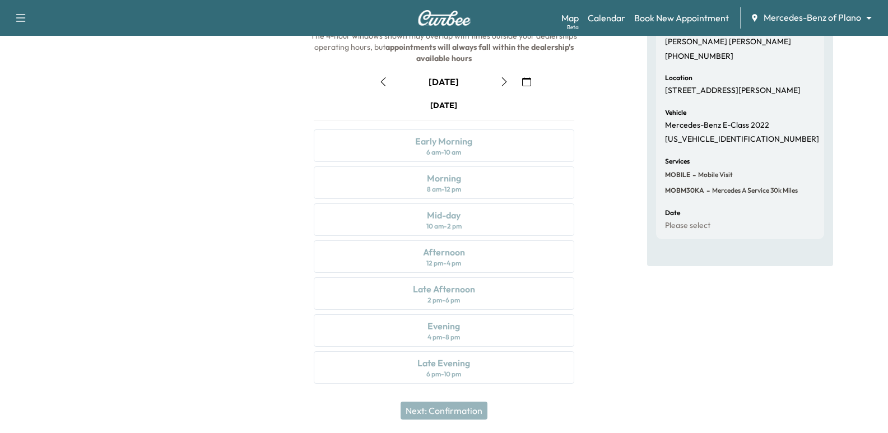
click at [525, 75] on button "button" at bounding box center [526, 82] width 19 height 18
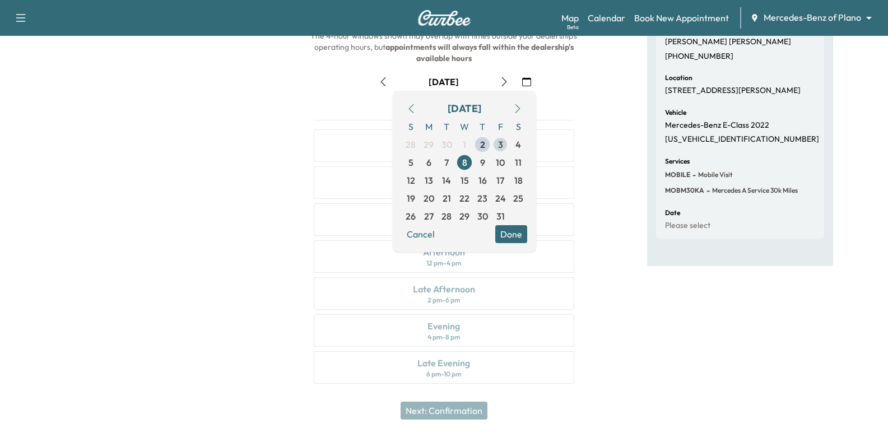
click at [502, 146] on span "3" at bounding box center [500, 144] width 5 height 13
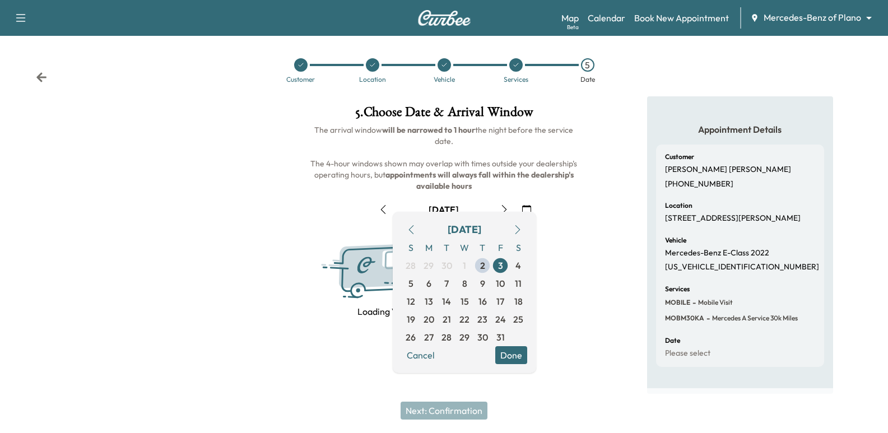
click at [585, 121] on div "5 . Choose Date & Arrival Window The arrival window will be narrowed to 1 hour …" at bounding box center [444, 211] width 296 height 231
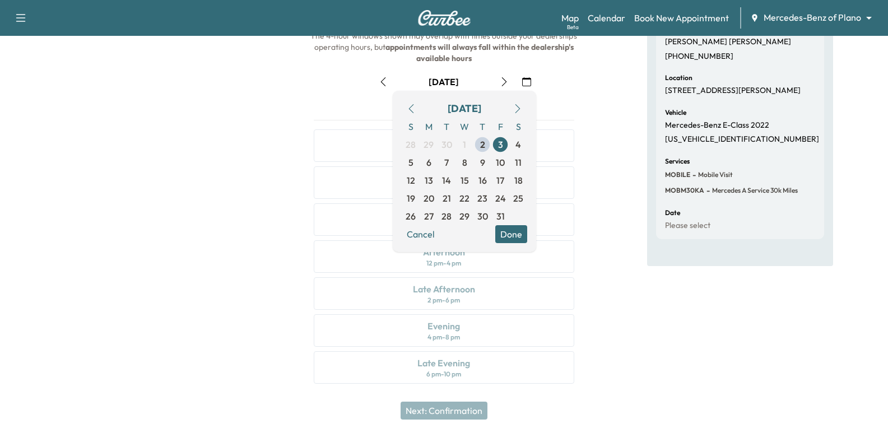
click at [584, 137] on div "5 . Choose Date & Arrival Window The arrival window will be narrowed to 1 hour …" at bounding box center [444, 183] width 296 height 429
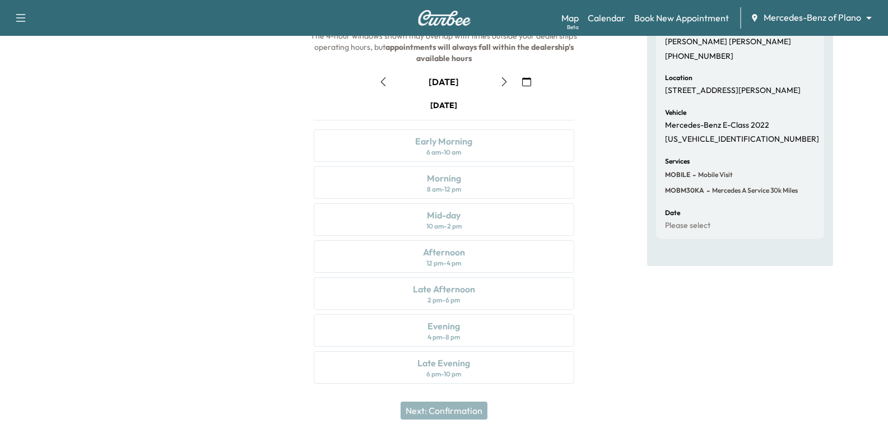
click at [529, 89] on button "button" at bounding box center [526, 82] width 19 height 18
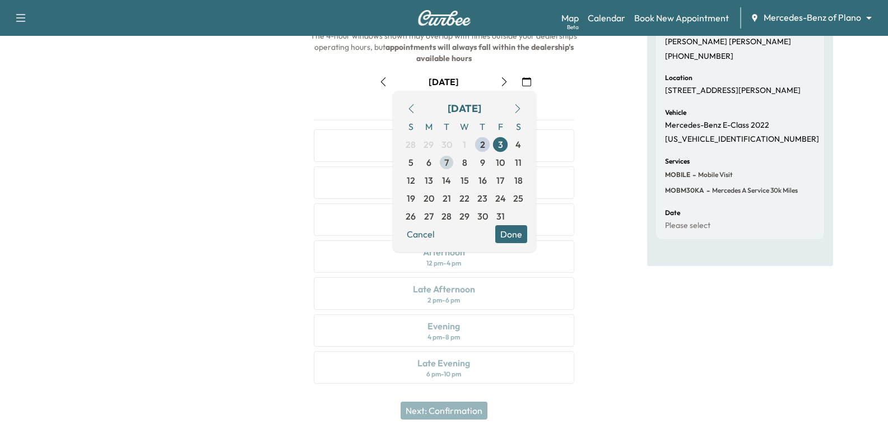
click at [444, 166] on span "7" at bounding box center [446, 162] width 4 height 13
click at [608, 145] on div "Appointment Details Customer [PERSON_NAME] [PHONE_NUMBER] Location [STREET_ADDR…" at bounding box center [740, 183] width 296 height 429
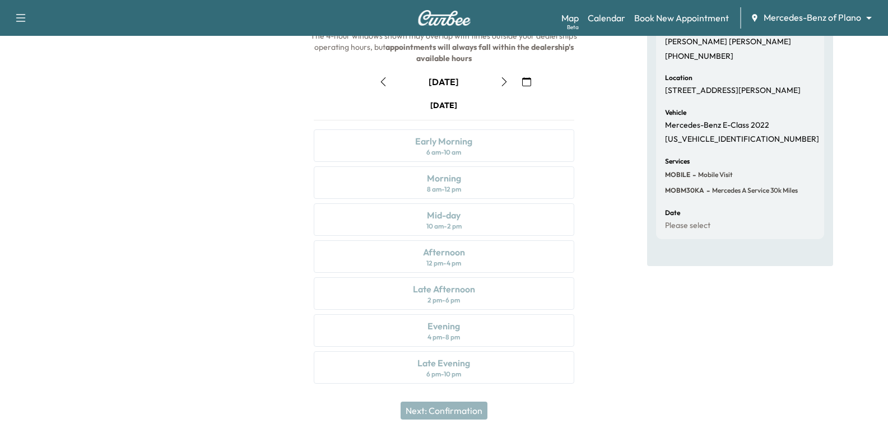
click at [529, 81] on icon "button" at bounding box center [526, 81] width 9 height 9
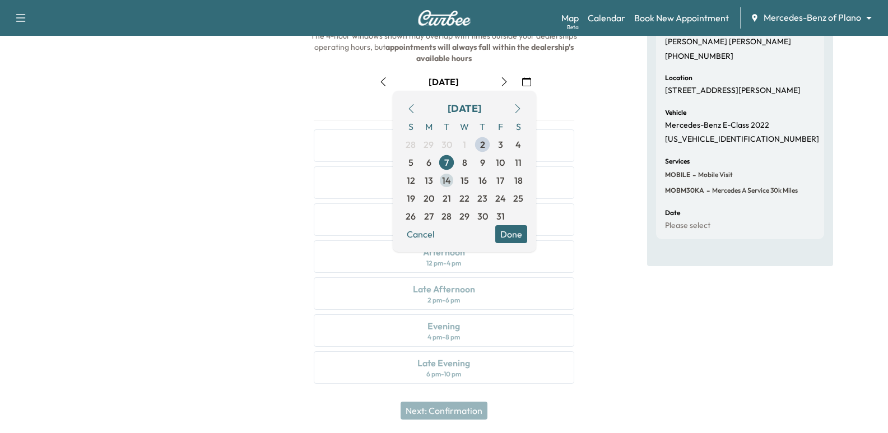
click at [443, 179] on span "14" at bounding box center [446, 180] width 9 height 13
click at [604, 165] on div "Appointment Details Customer [PERSON_NAME] [PHONE_NUMBER] Location [STREET_ADDR…" at bounding box center [740, 183] width 296 height 429
click at [594, 152] on div "Appointment Details Customer [PERSON_NAME] [PHONE_NUMBER] Location [STREET_ADDR…" at bounding box center [740, 183] width 296 height 429
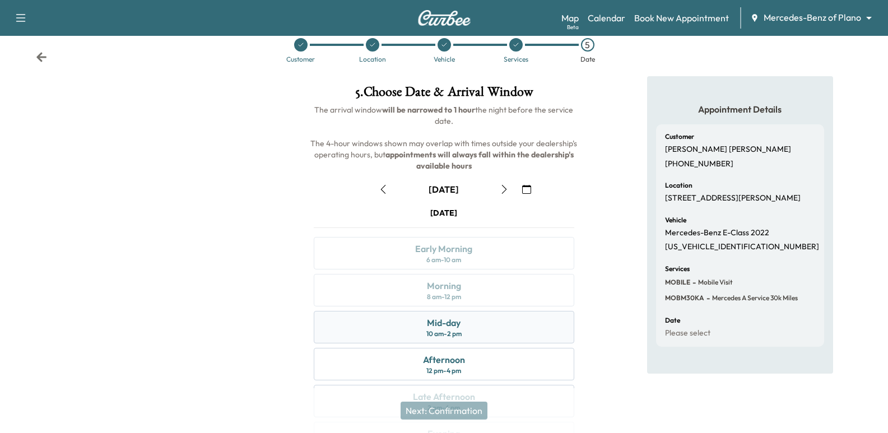
scroll to position [16, 0]
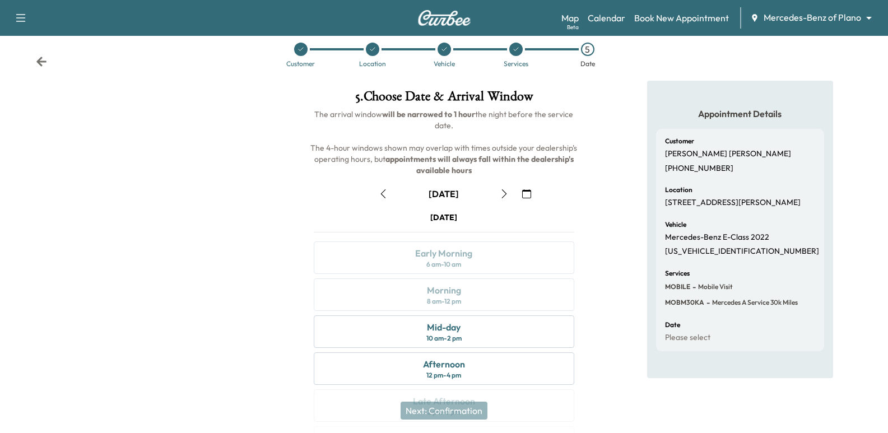
click at [844, 6] on div "Support Log Out Map Beta Calendar Book New Appointment Mercedes-Benz of Plano *…" at bounding box center [444, 18] width 888 height 36
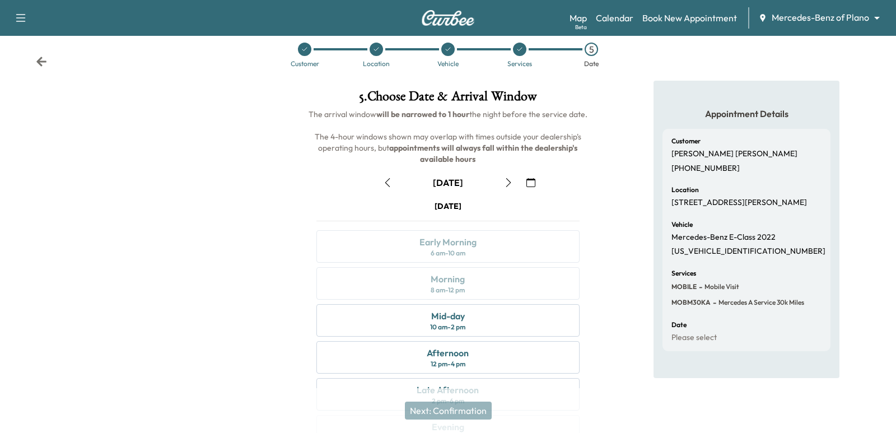
click at [846, 20] on body "Support Log Out Map Beta Calendar Book New Appointment Mercedes-Benz of Plano *…" at bounding box center [448, 200] width 896 height 433
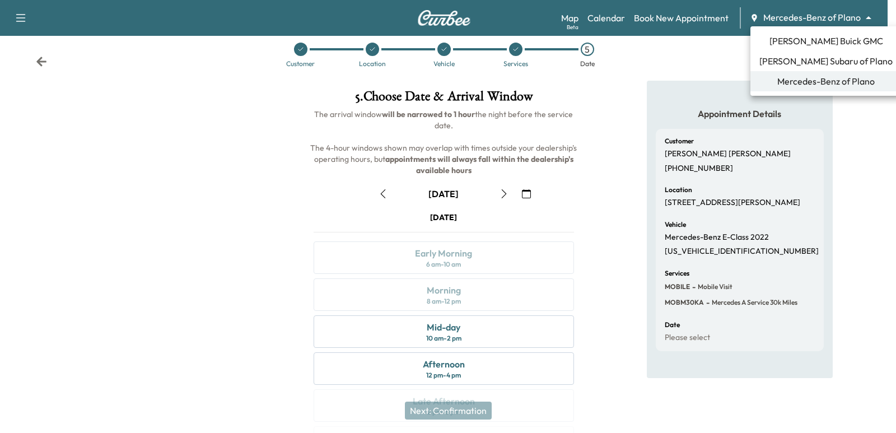
click at [824, 43] on span "[PERSON_NAME] Buick GMC" at bounding box center [827, 40] width 114 height 13
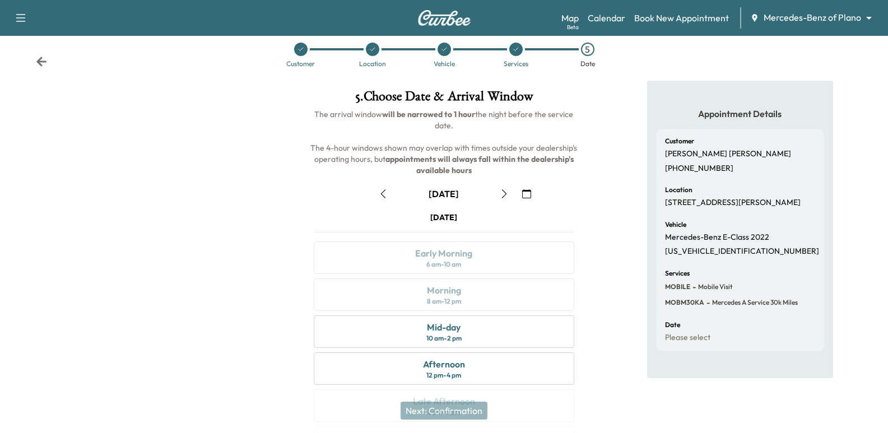
scroll to position [0, 0]
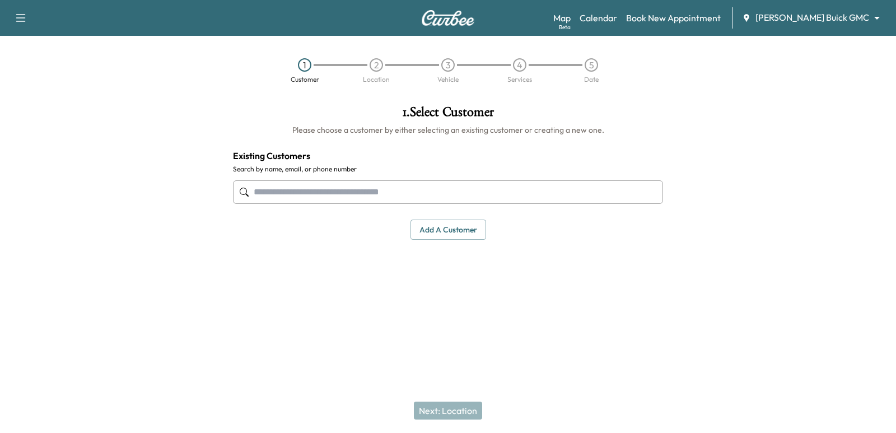
click at [573, 190] on input "text" at bounding box center [448, 192] width 430 height 24
click at [864, 13] on body "Support Log Out Map Beta Calendar Book New Appointment [PERSON_NAME] Buick GMC …" at bounding box center [448, 216] width 896 height 433
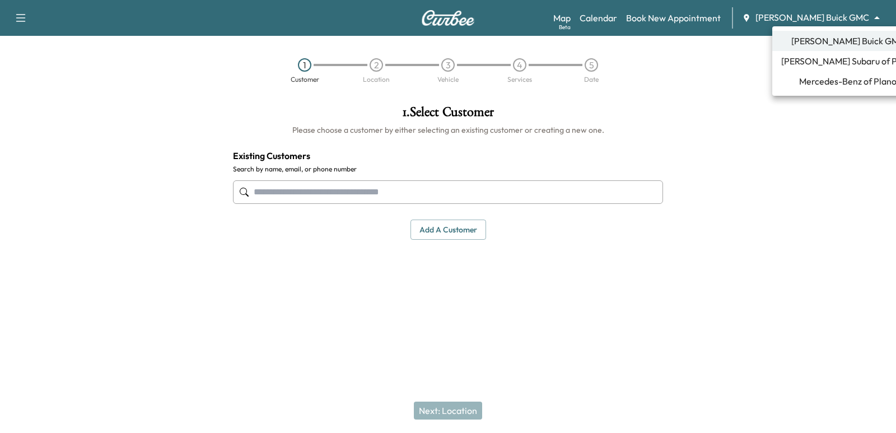
click at [826, 82] on span "Mercedes-Benz of Plano" at bounding box center [847, 81] width 97 height 13
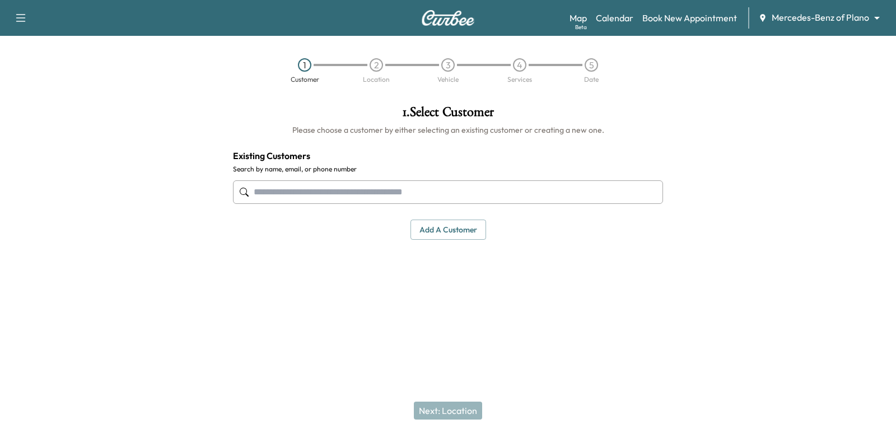
click at [439, 185] on input "text" at bounding box center [448, 192] width 430 height 24
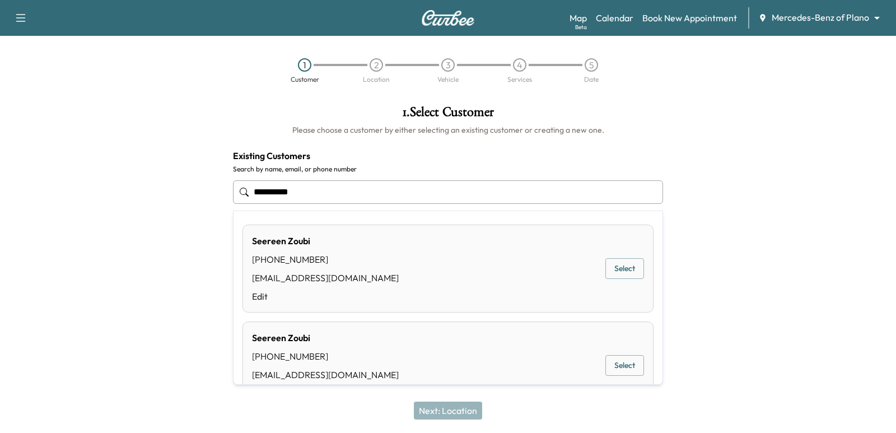
type input "**********"
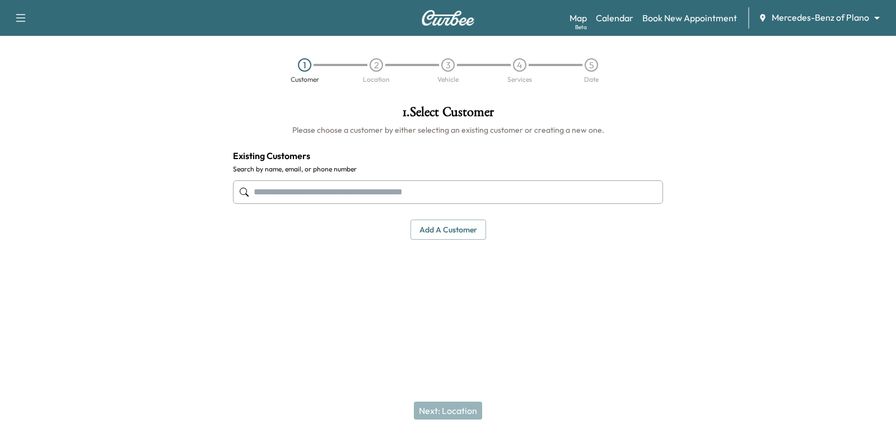
click at [505, 203] on input "text" at bounding box center [448, 192] width 430 height 24
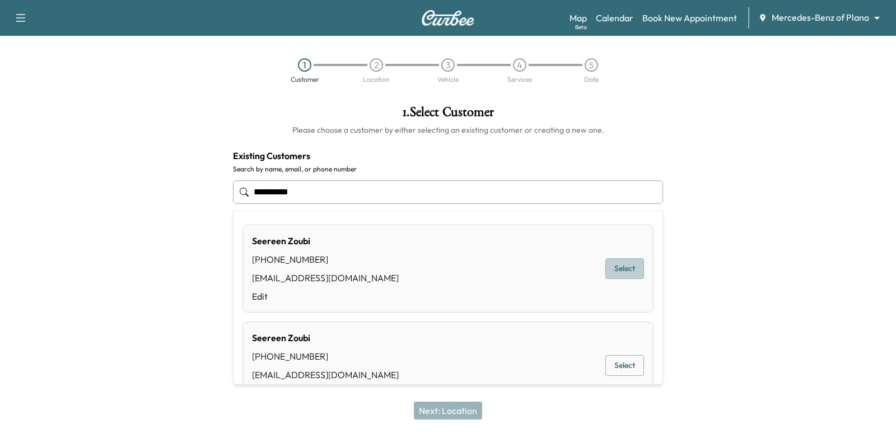
click at [625, 261] on button "Select" at bounding box center [625, 268] width 39 height 21
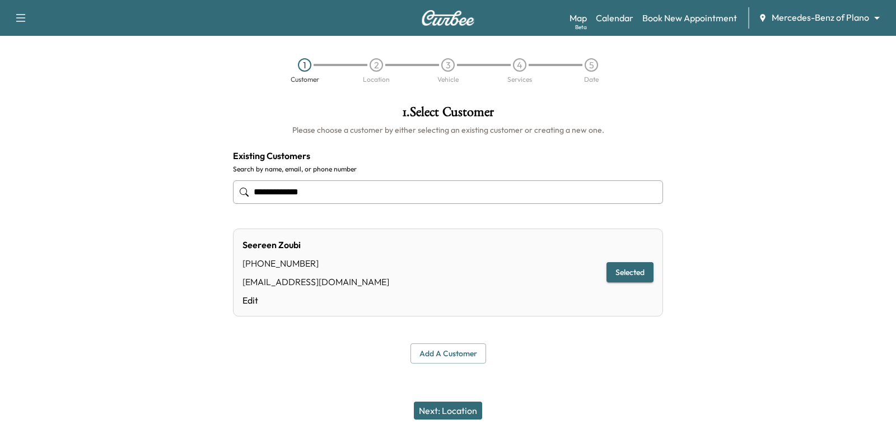
type input "**********"
click at [461, 415] on button "Next: Location" at bounding box center [448, 411] width 68 height 18
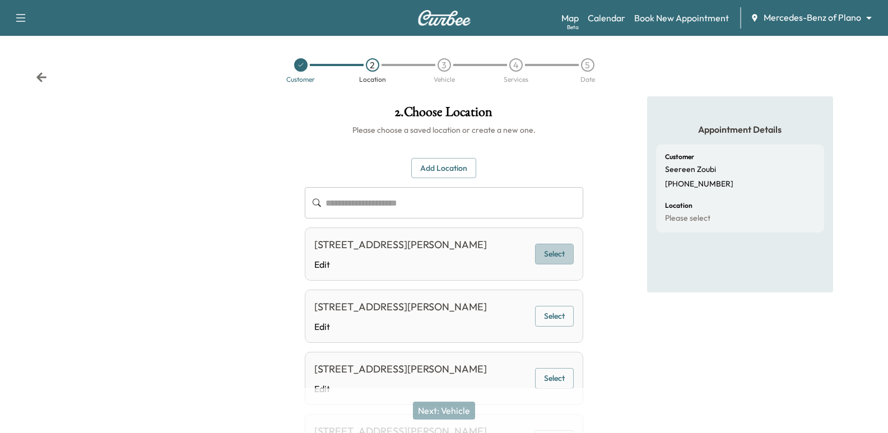
click at [556, 264] on button "Select" at bounding box center [554, 254] width 39 height 21
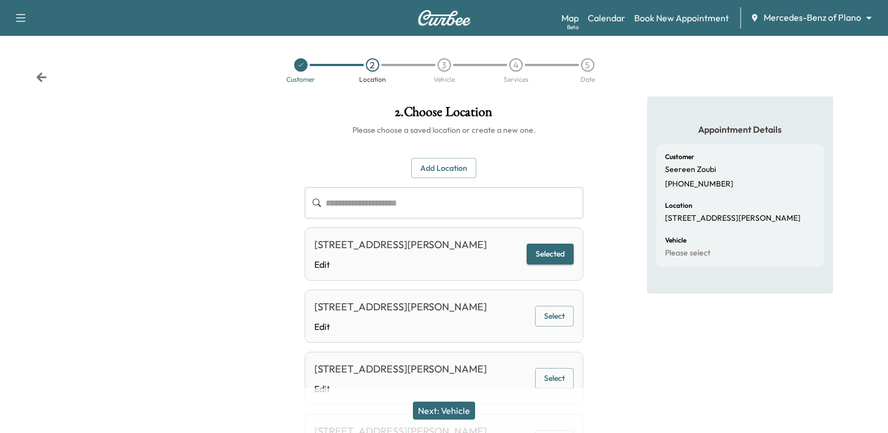
click at [435, 412] on button "Next: Vehicle" at bounding box center [444, 411] width 62 height 18
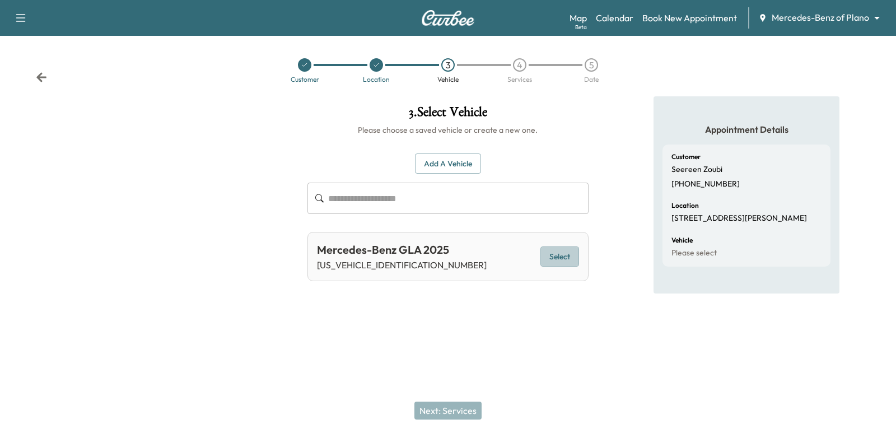
click at [559, 262] on button "Select" at bounding box center [560, 256] width 39 height 21
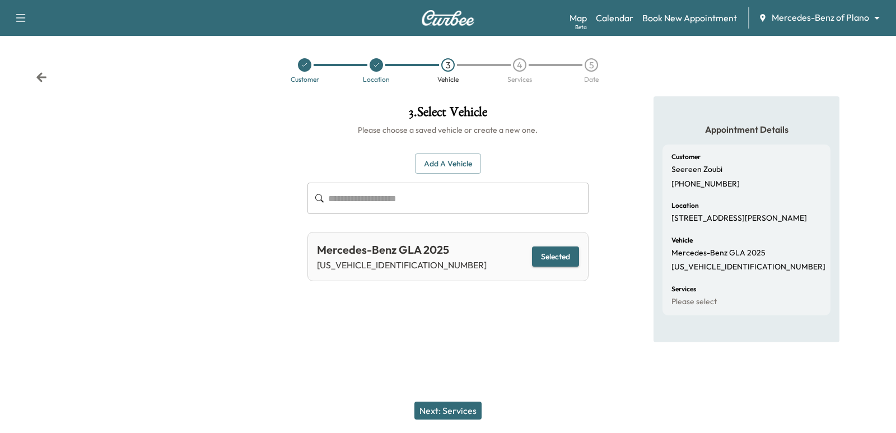
click at [450, 420] on div "Next: Services" at bounding box center [448, 410] width 896 height 45
click at [446, 413] on button "Next: Services" at bounding box center [448, 411] width 67 height 18
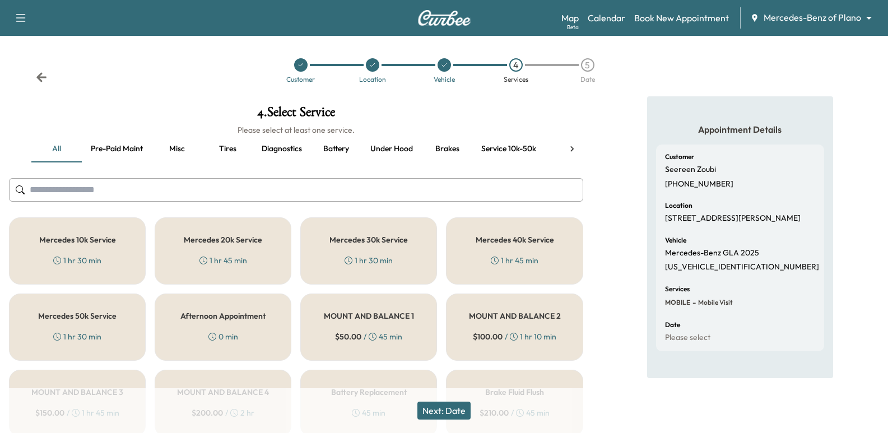
click at [186, 145] on button "Misc" at bounding box center [177, 149] width 50 height 27
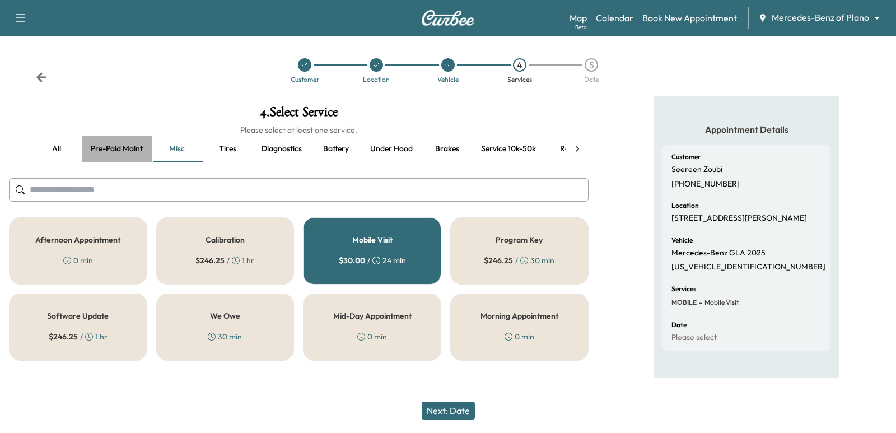
click at [119, 151] on button "Pre-paid maint" at bounding box center [117, 149] width 70 height 27
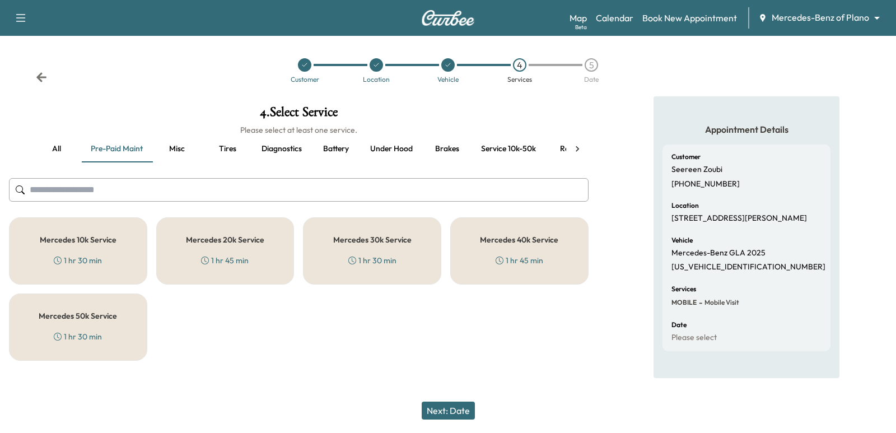
click at [79, 148] on button "all" at bounding box center [56, 149] width 50 height 27
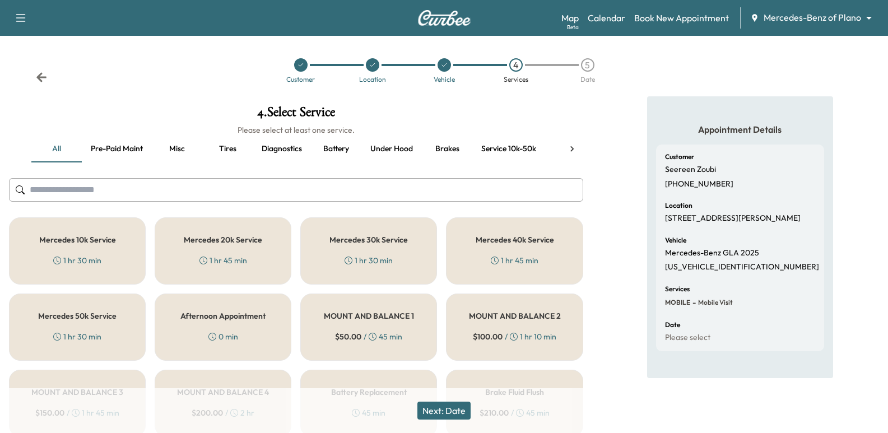
click at [197, 149] on button "Misc" at bounding box center [177, 149] width 50 height 27
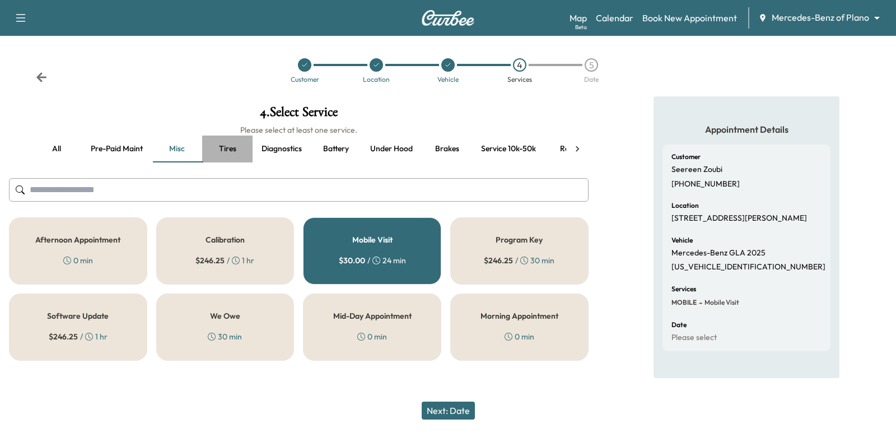
click at [217, 152] on button "Tires" at bounding box center [227, 149] width 50 height 27
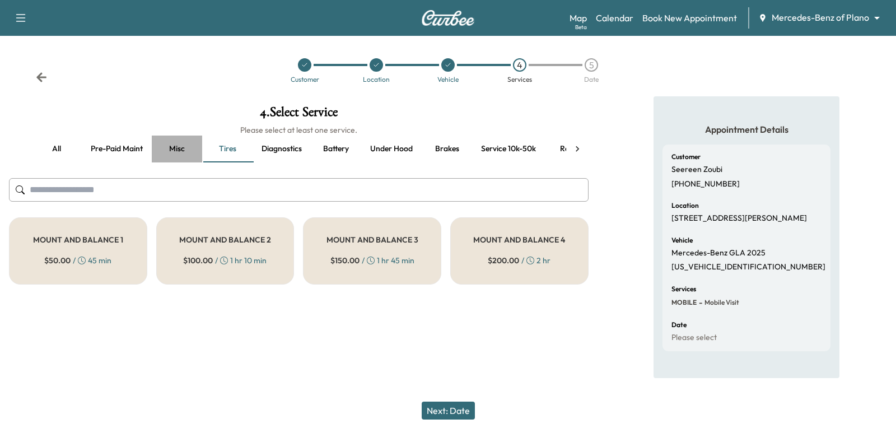
click at [176, 151] on button "Misc" at bounding box center [177, 149] width 50 height 27
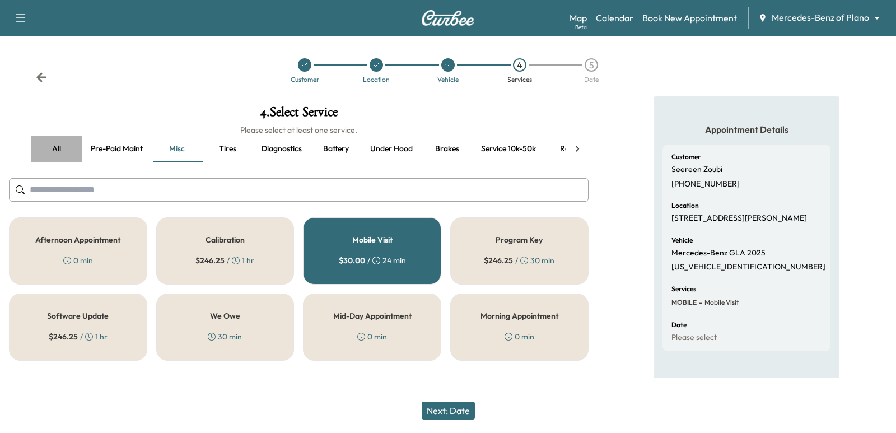
click at [62, 152] on button "all" at bounding box center [56, 149] width 50 height 27
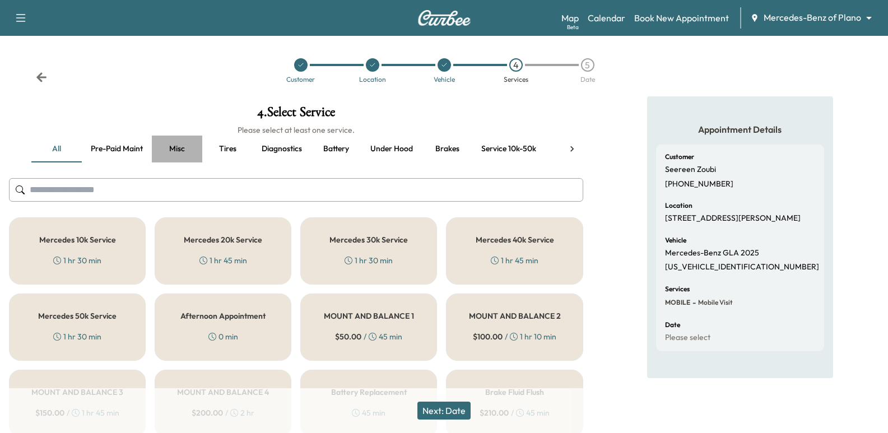
click at [184, 146] on button "Misc" at bounding box center [177, 149] width 50 height 27
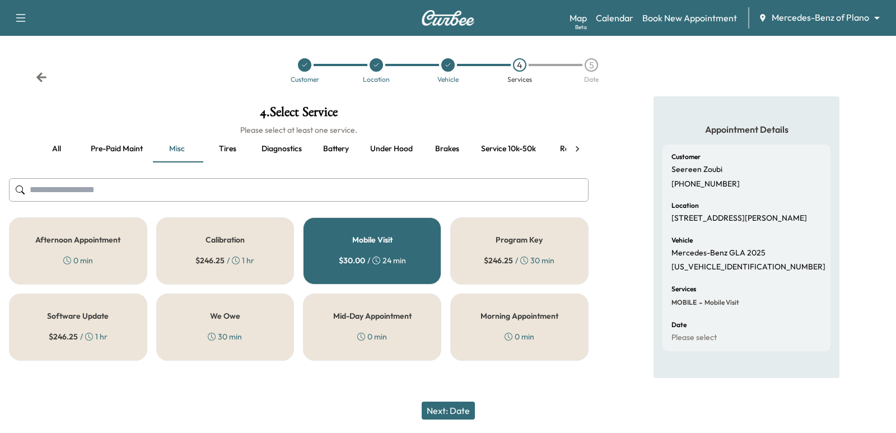
click at [144, 144] on button "Pre-paid maint" at bounding box center [117, 149] width 70 height 27
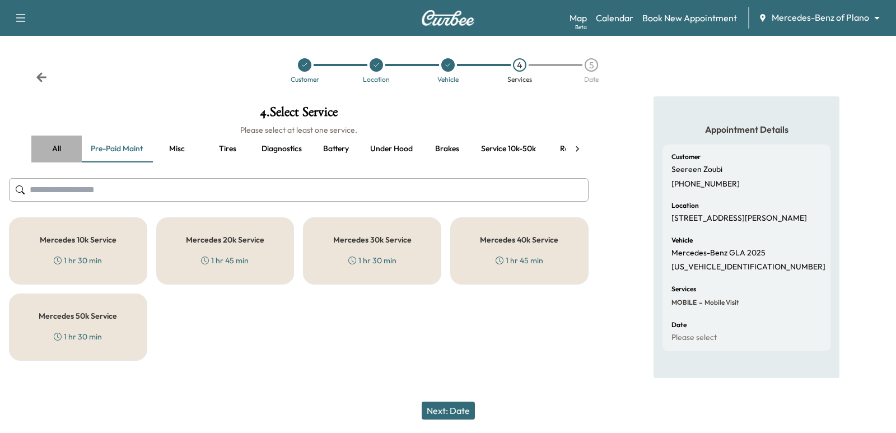
click at [68, 143] on button "all" at bounding box center [56, 149] width 50 height 27
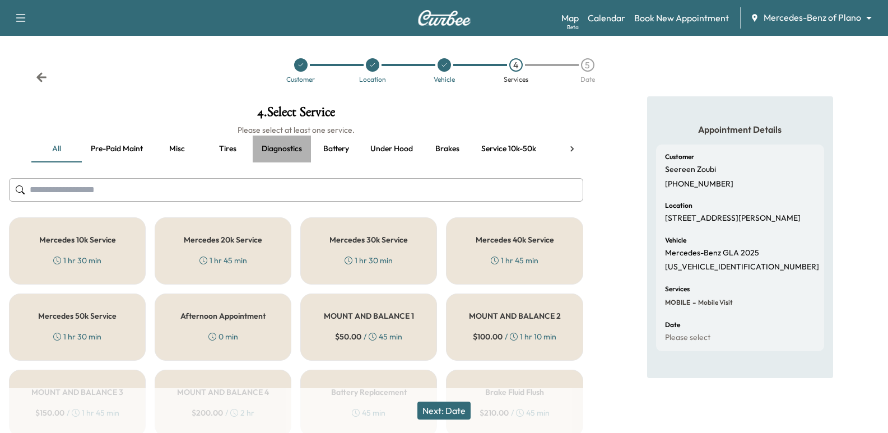
drag, startPoint x: 301, startPoint y: 151, endPoint x: 305, endPoint y: 156, distance: 6.8
click at [305, 156] on button "Diagnostics" at bounding box center [282, 149] width 58 height 27
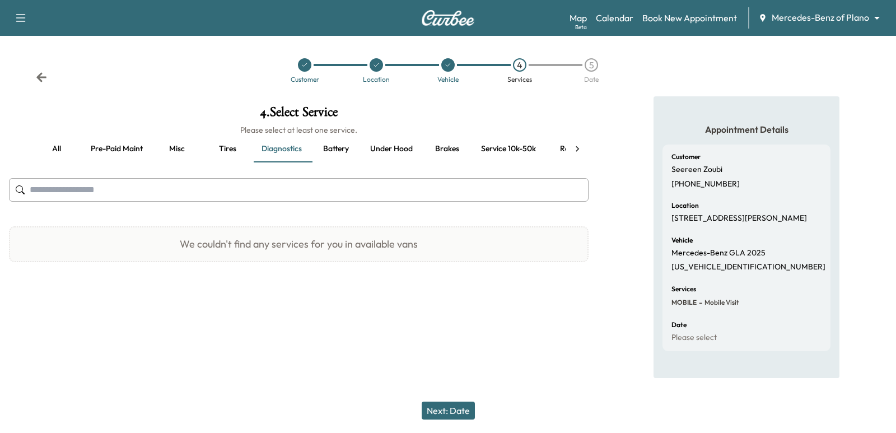
click at [124, 155] on button "Pre-paid maint" at bounding box center [117, 149] width 70 height 27
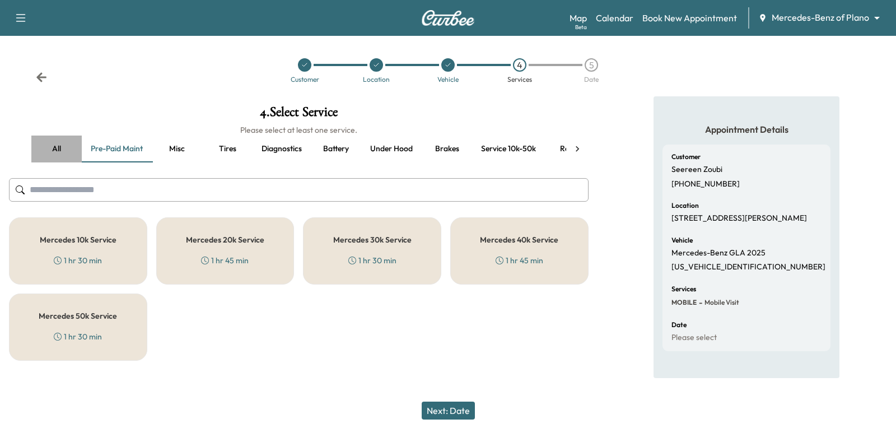
click at [58, 152] on button "all" at bounding box center [56, 149] width 50 height 27
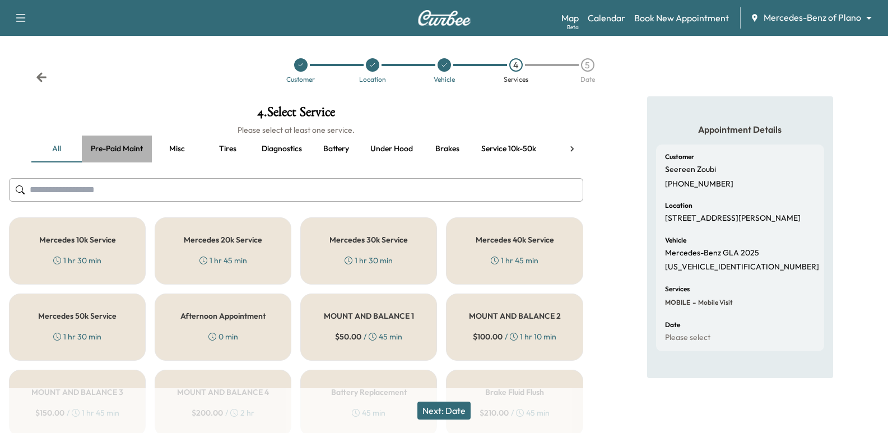
click at [114, 150] on button "Pre-paid maint" at bounding box center [117, 149] width 70 height 27
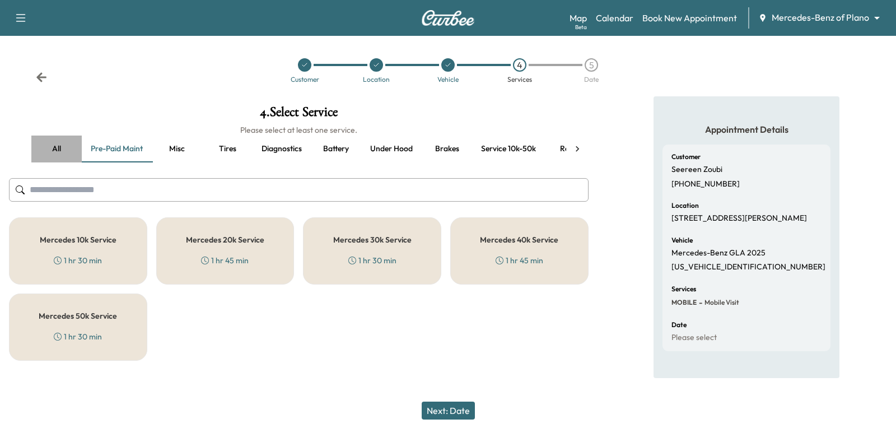
click at [55, 155] on button "all" at bounding box center [56, 149] width 50 height 27
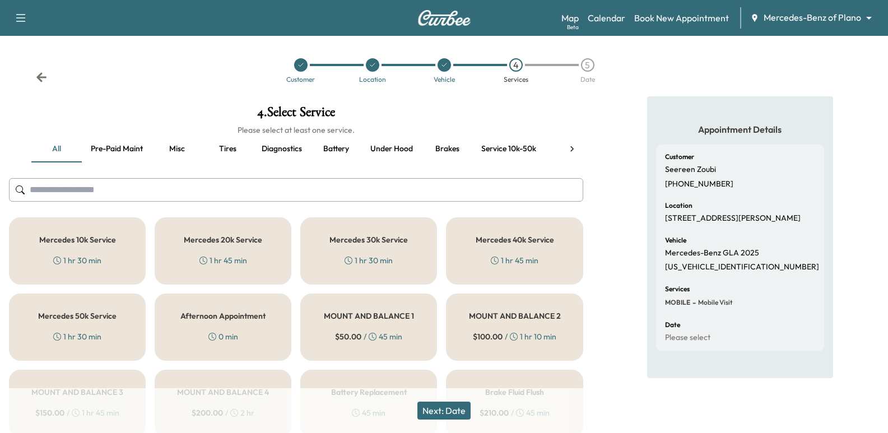
click at [133, 145] on button "Pre-paid maint" at bounding box center [117, 149] width 70 height 27
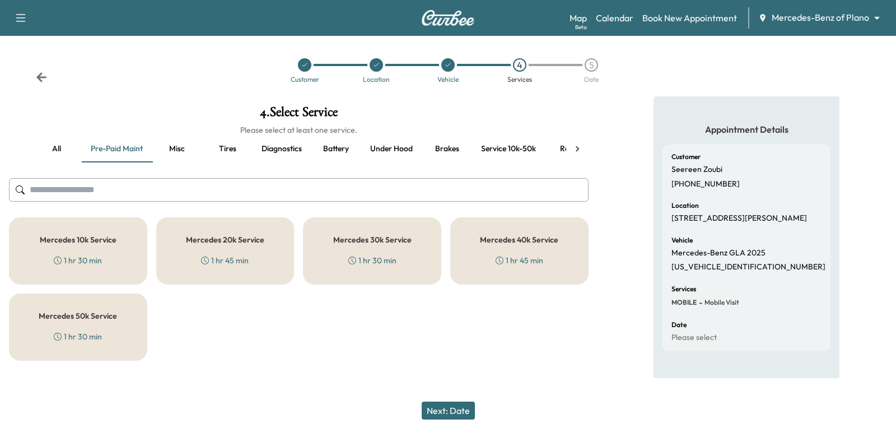
click at [71, 150] on button "all" at bounding box center [56, 149] width 50 height 27
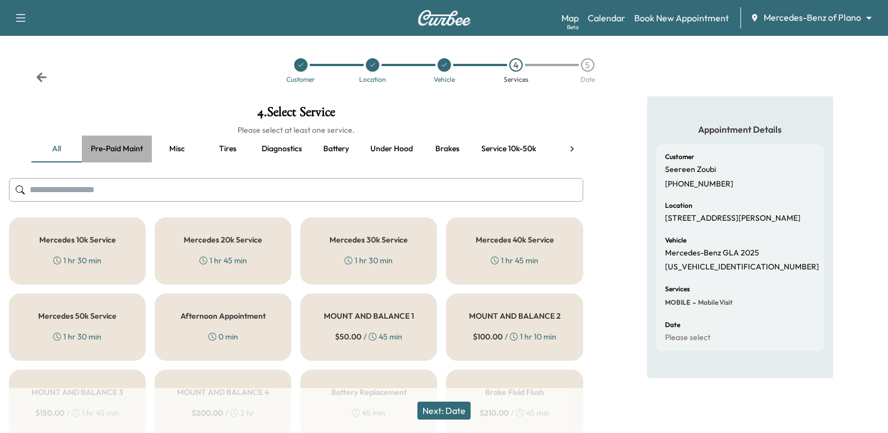
click at [146, 141] on button "Pre-paid maint" at bounding box center [117, 149] width 70 height 27
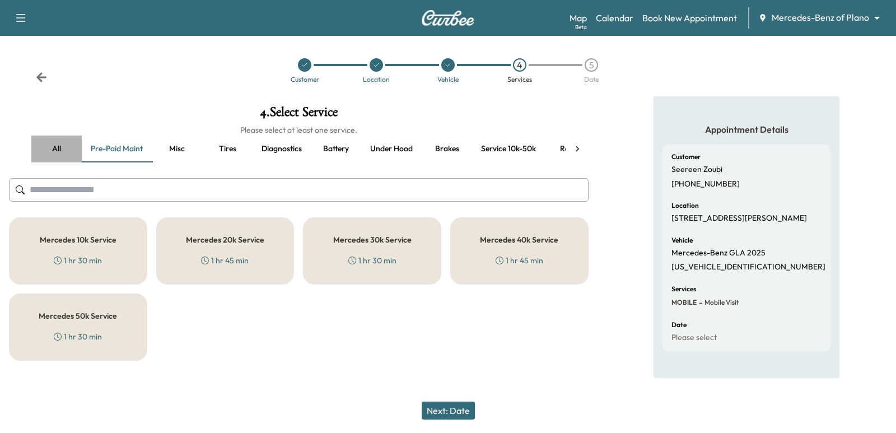
click at [56, 151] on button "all" at bounding box center [56, 149] width 50 height 27
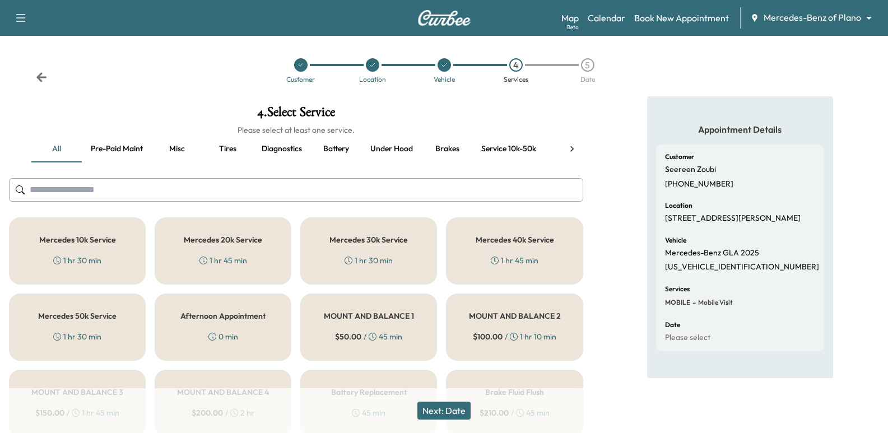
click at [132, 142] on button "Pre-paid maint" at bounding box center [117, 149] width 70 height 27
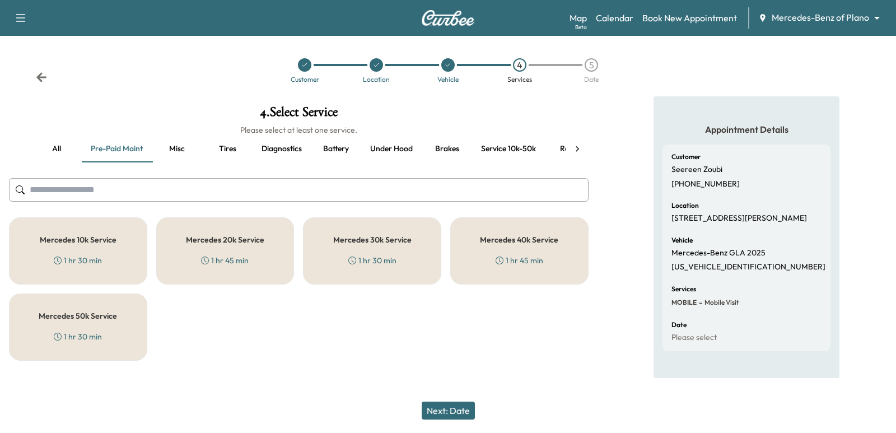
click at [101, 236] on h5 "Mercedes 10k Service" at bounding box center [78, 240] width 77 height 8
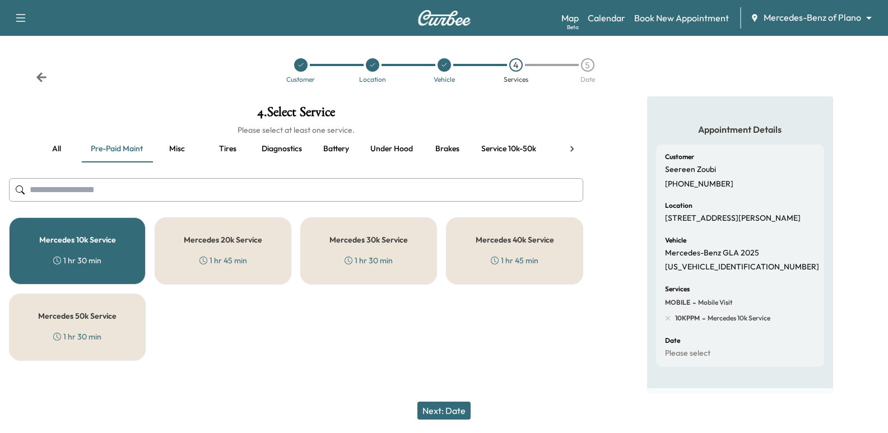
click at [436, 411] on button "Next: Date" at bounding box center [443, 411] width 53 height 18
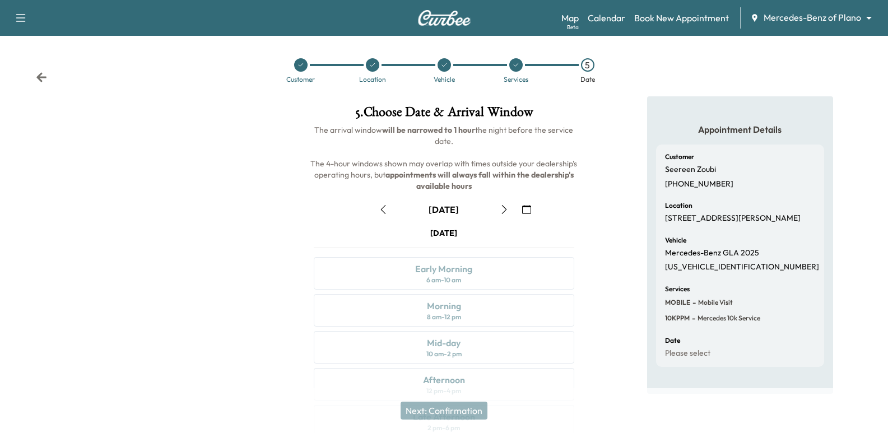
click at [517, 207] on button "button" at bounding box center [526, 210] width 19 height 18
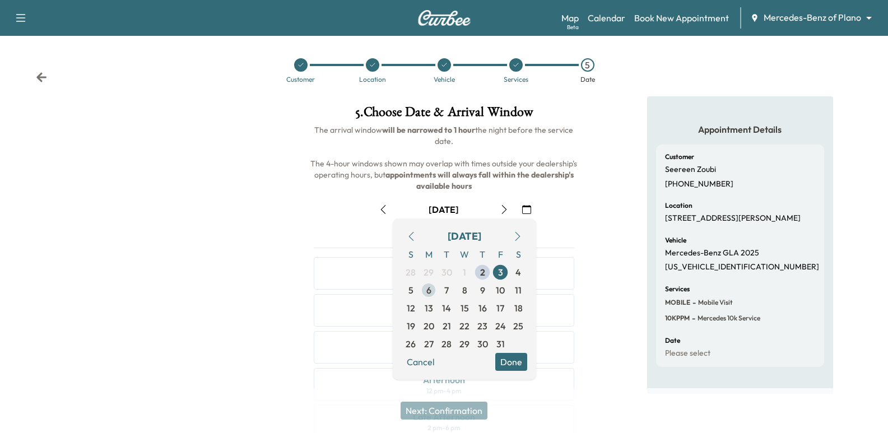
click at [429, 294] on span "6" at bounding box center [428, 289] width 5 height 13
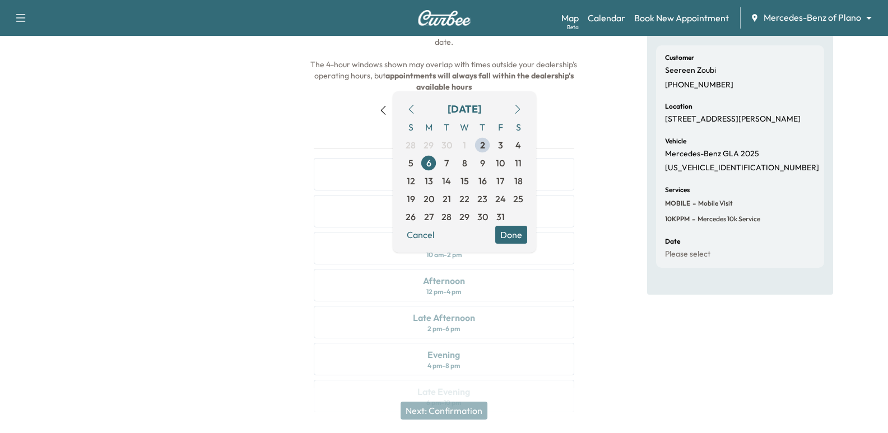
scroll to position [128, 0]
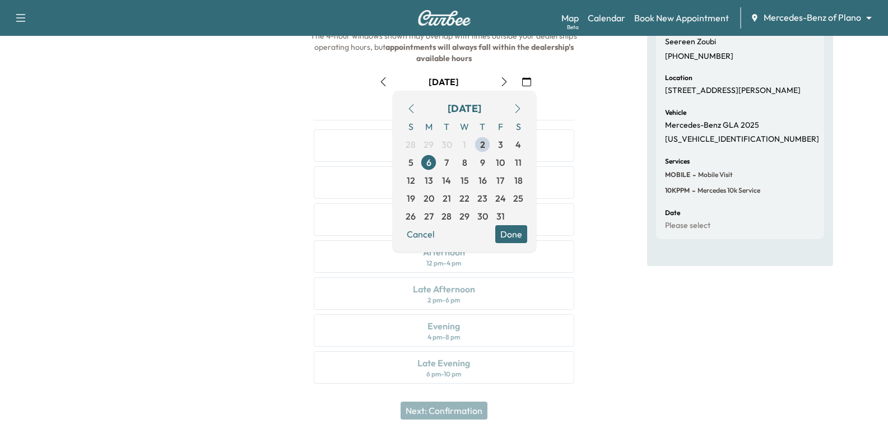
click at [586, 86] on div "5 . Choose Date & Arrival Window The arrival window will be narrowed to 1 hour …" at bounding box center [444, 183] width 296 height 429
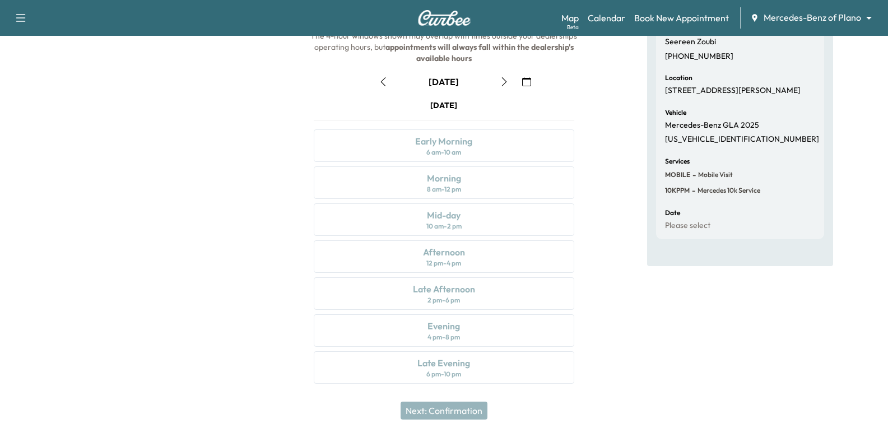
click at [537, 85] on div "[DATE]" at bounding box center [444, 82] width 278 height 18
click at [526, 77] on icon "button" at bounding box center [526, 81] width 9 height 9
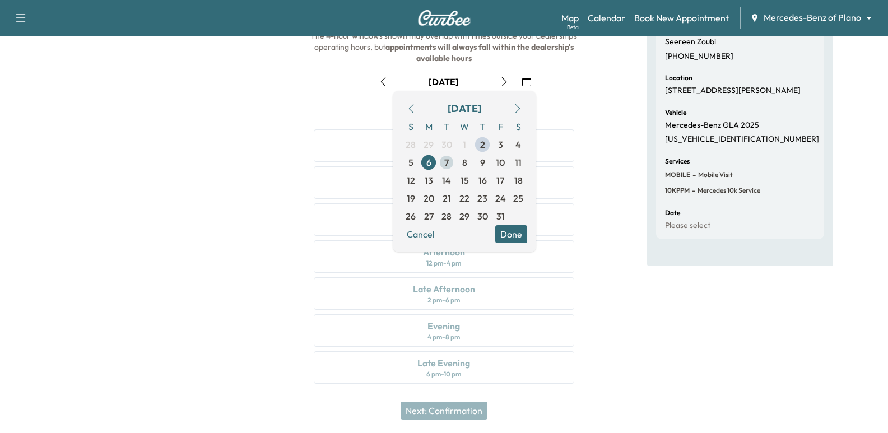
click at [441, 166] on span "7" at bounding box center [447, 163] width 18 height 18
click at [461, 160] on span "8" at bounding box center [464, 163] width 18 height 18
click at [611, 160] on div "Appointment Details Customer [PERSON_NAME] [PHONE_NUMBER] Location [STREET_ADDR…" at bounding box center [740, 183] width 296 height 429
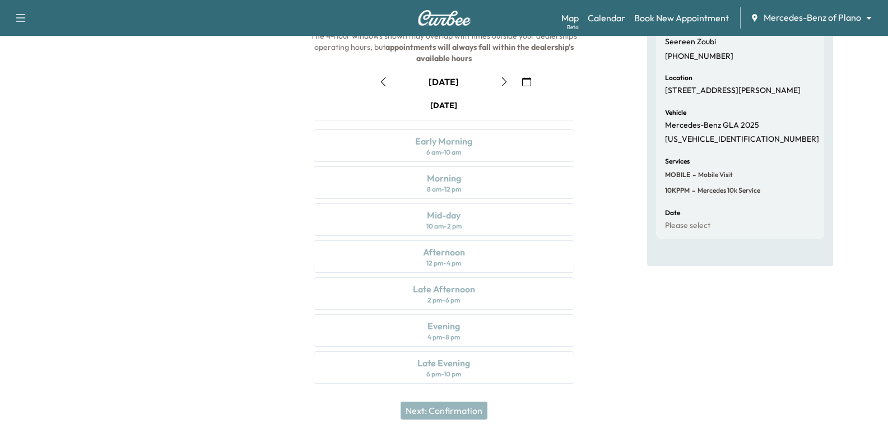
click at [530, 79] on icon "button" at bounding box center [526, 81] width 9 height 9
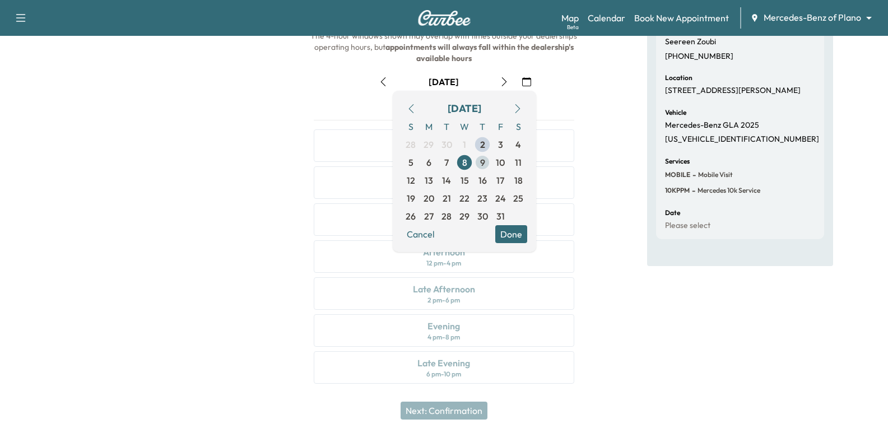
click at [485, 162] on span "9" at bounding box center [482, 162] width 5 height 13
click at [625, 107] on div "Appointment Details Customer [PERSON_NAME] [PHONE_NUMBER] Location [STREET_ADDR…" at bounding box center [740, 183] width 296 height 429
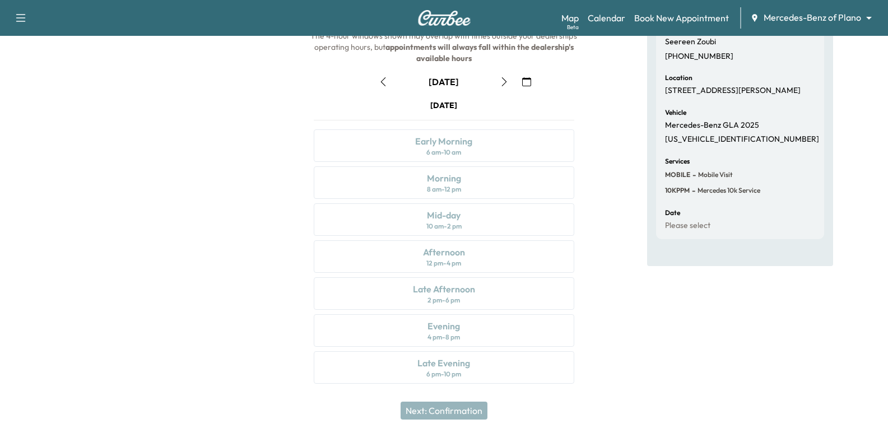
click at [532, 75] on button "button" at bounding box center [526, 82] width 19 height 18
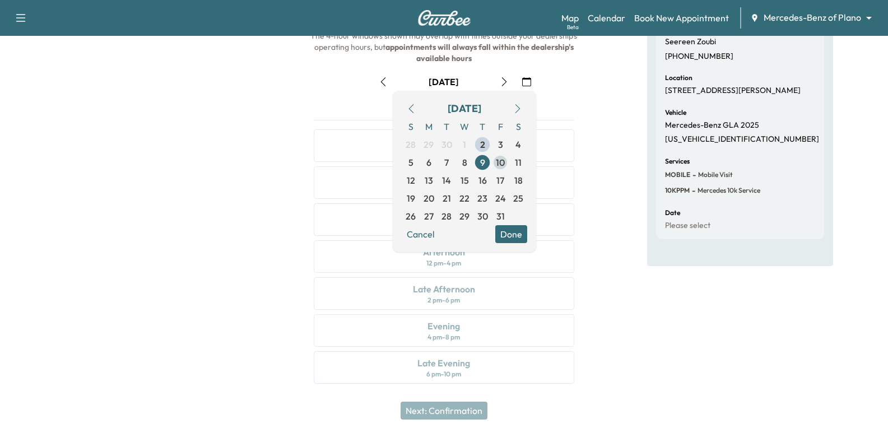
click at [503, 160] on span "10" at bounding box center [500, 162] width 9 height 13
click at [611, 145] on div "Appointment Details Customer [PERSON_NAME] [PHONE_NUMBER] Location [STREET_ADDR…" at bounding box center [740, 183] width 296 height 429
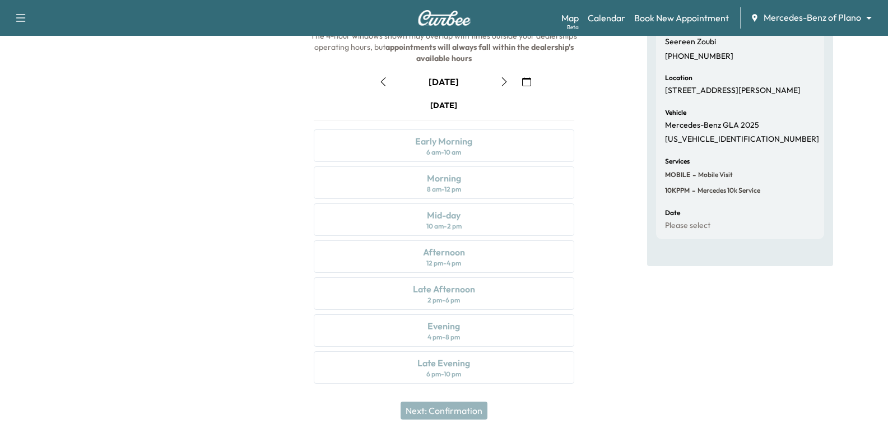
click at [518, 84] on button "button" at bounding box center [526, 82] width 19 height 18
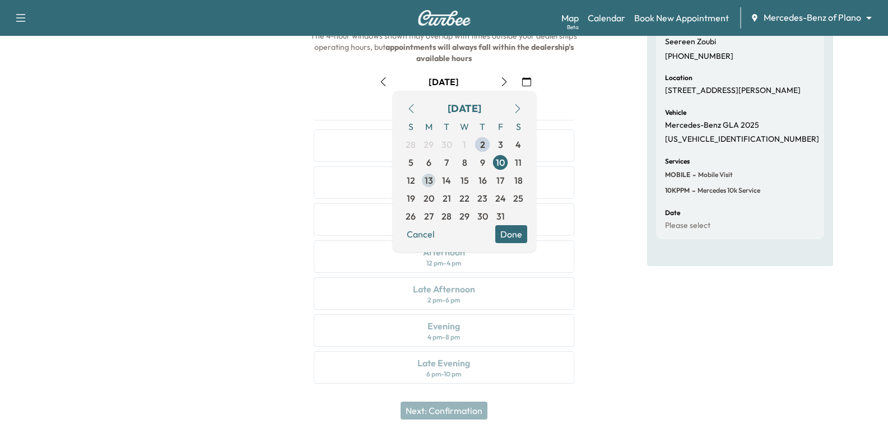
click at [426, 187] on span "13" at bounding box center [429, 180] width 8 height 13
click at [587, 146] on div "5 . Choose Date & Arrival Window The arrival window will be narrowed to 1 hour …" at bounding box center [444, 183] width 296 height 429
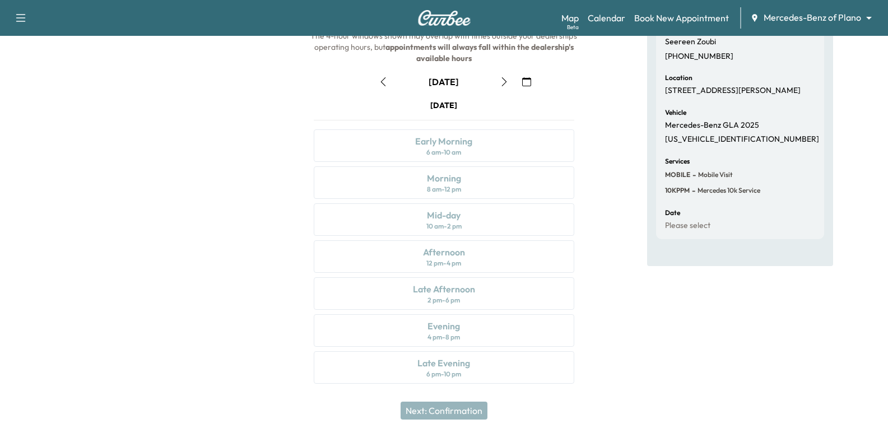
click at [510, 81] on button "button" at bounding box center [504, 82] width 19 height 18
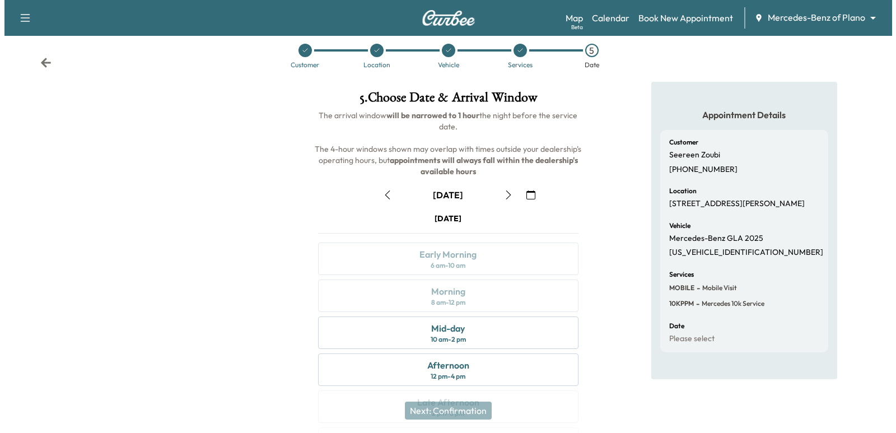
scroll to position [0, 0]
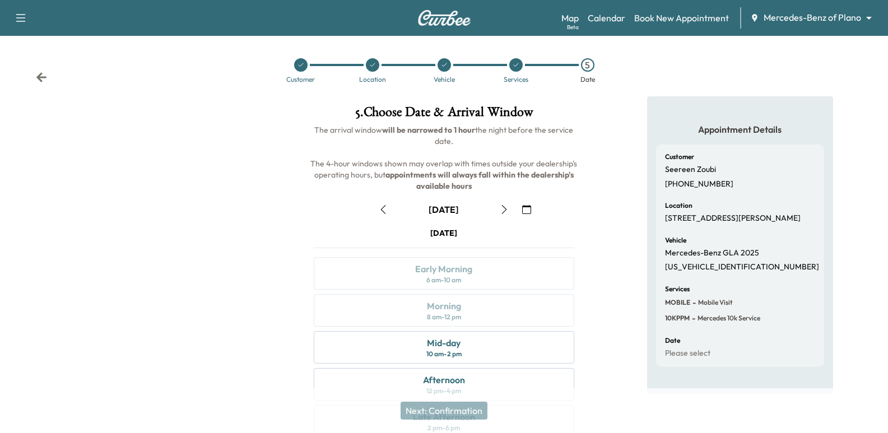
click at [792, 27] on div "Map Beta Calendar Book New Appointment Mercedes-Benz of Plano ******** ​" at bounding box center [720, 17] width 318 height 21
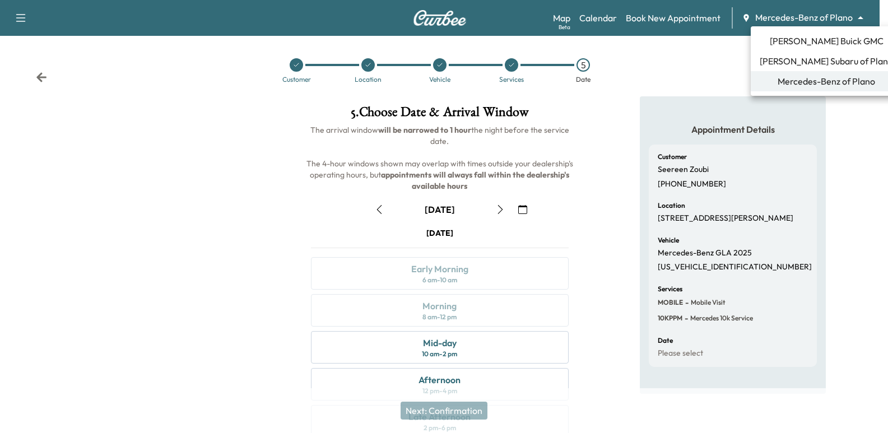
click at [794, 22] on body "Support Log Out Map Beta Calendar Book New Appointment Mercedes-Benz of Plano *…" at bounding box center [444, 216] width 888 height 433
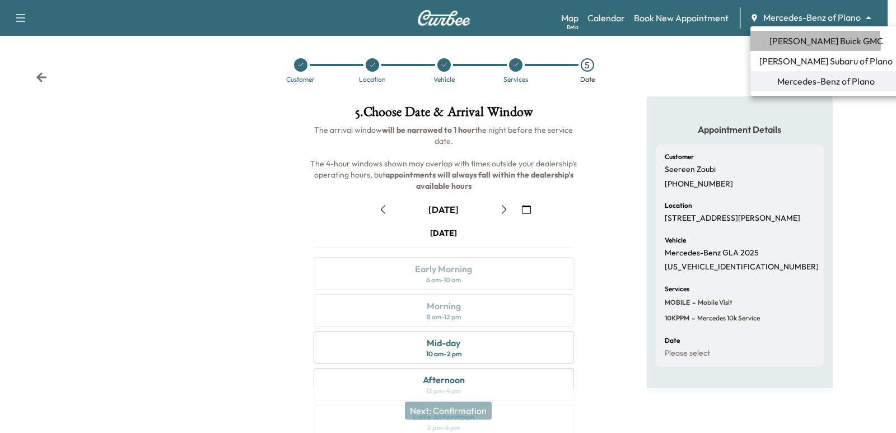
click at [806, 45] on span "[PERSON_NAME] Buick GMC" at bounding box center [827, 40] width 114 height 13
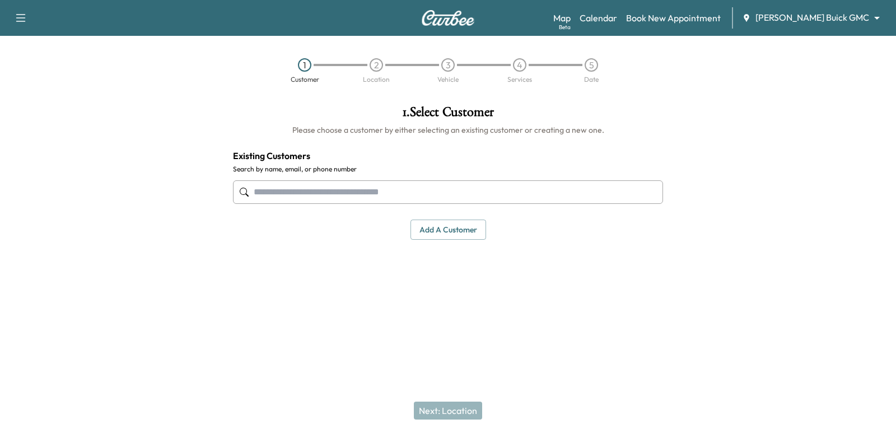
click at [429, 193] on input "text" at bounding box center [448, 192] width 430 height 24
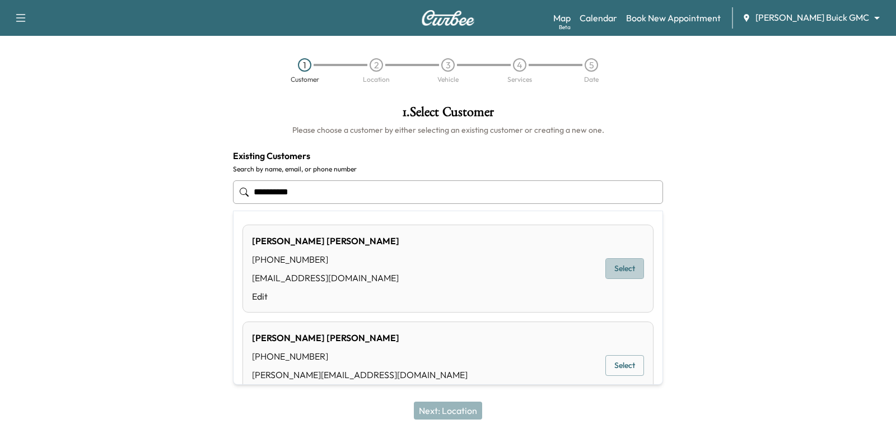
click at [620, 262] on button "Select" at bounding box center [625, 268] width 39 height 21
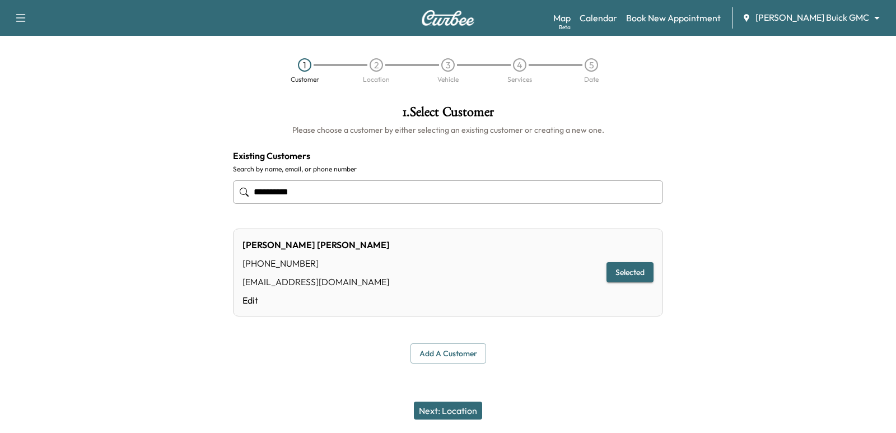
type input "**********"
